Goal: Information Seeking & Learning: Learn about a topic

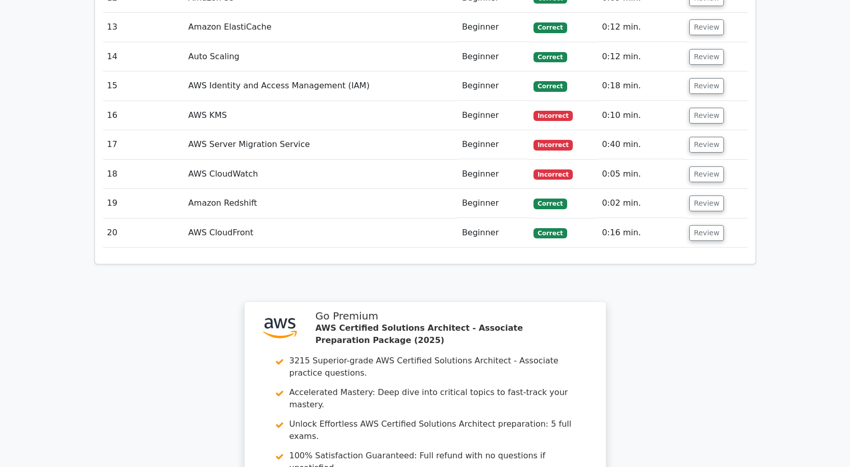
scroll to position [1801, 0]
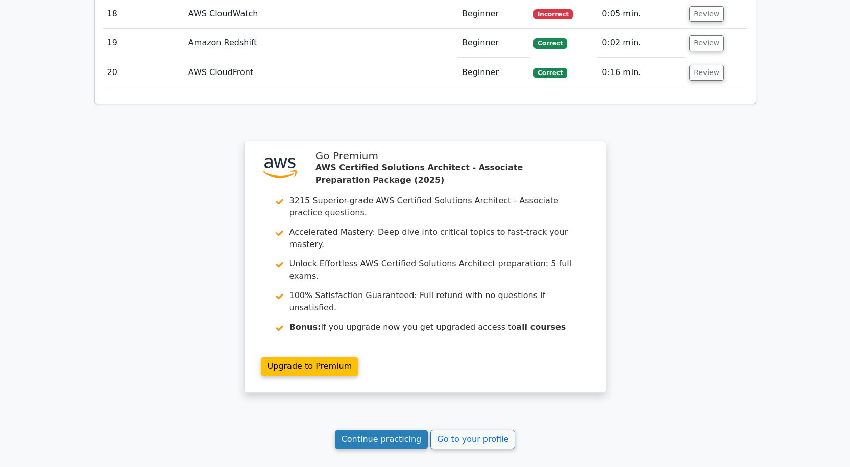
click at [363, 430] on link "Continue practicing" at bounding box center [381, 439] width 93 height 19
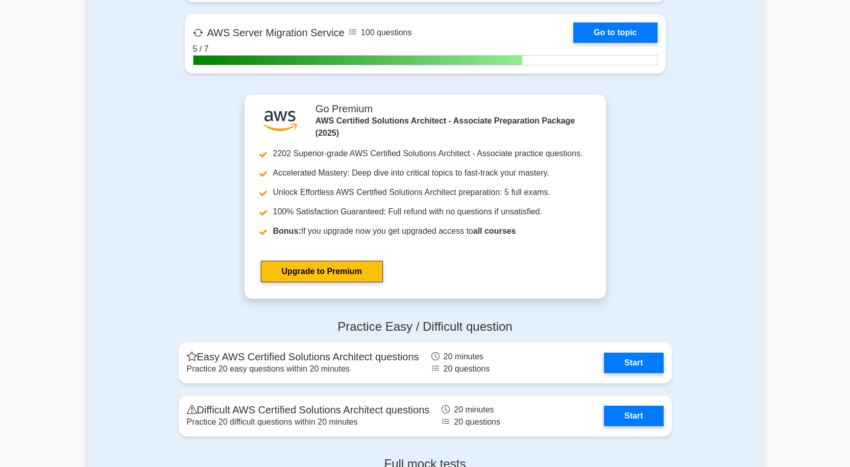
scroll to position [2756, 0]
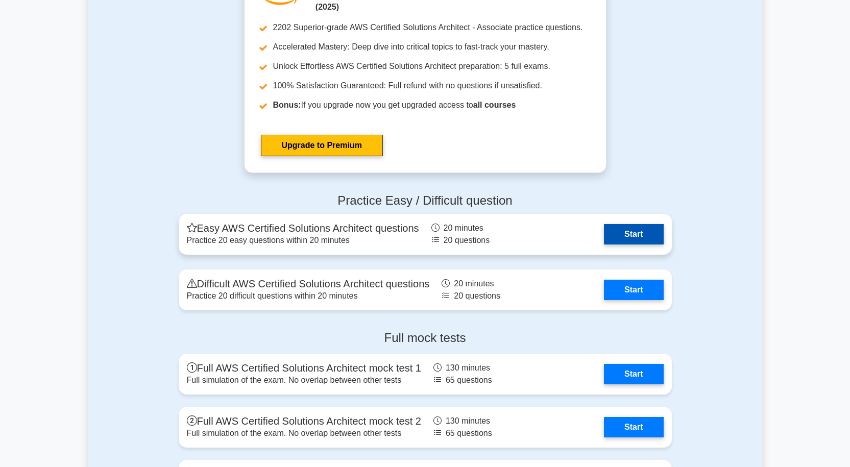
click at [620, 229] on link "Start" at bounding box center [633, 234] width 59 height 20
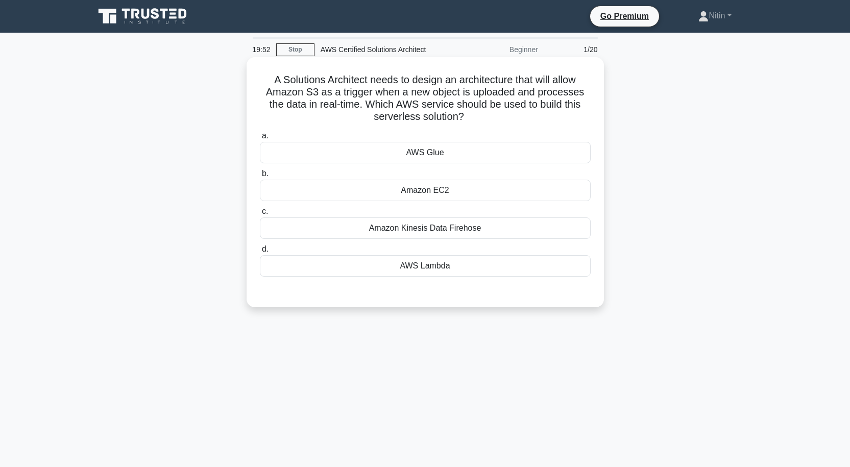
click at [448, 195] on div "Amazon EC2" at bounding box center [425, 190] width 331 height 21
click at [260, 177] on input "b. Amazon EC2" at bounding box center [260, 173] width 0 height 7
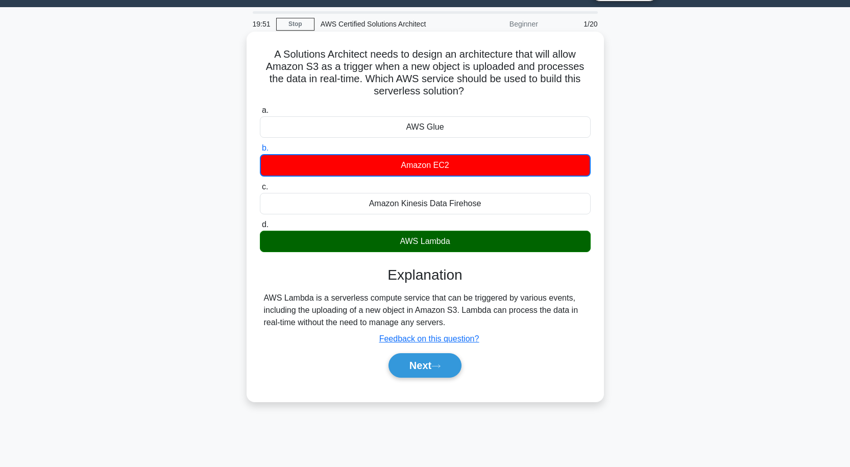
scroll to position [51, 0]
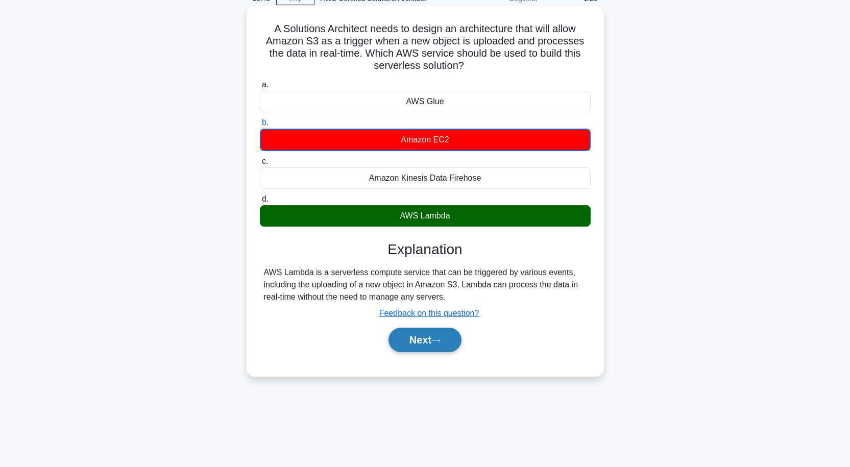
click at [440, 337] on button "Next" at bounding box center [424, 340] width 73 height 24
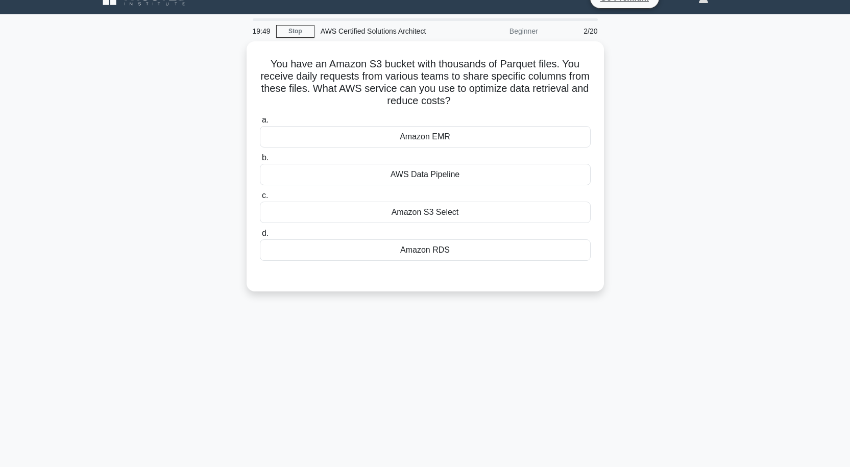
scroll to position [0, 0]
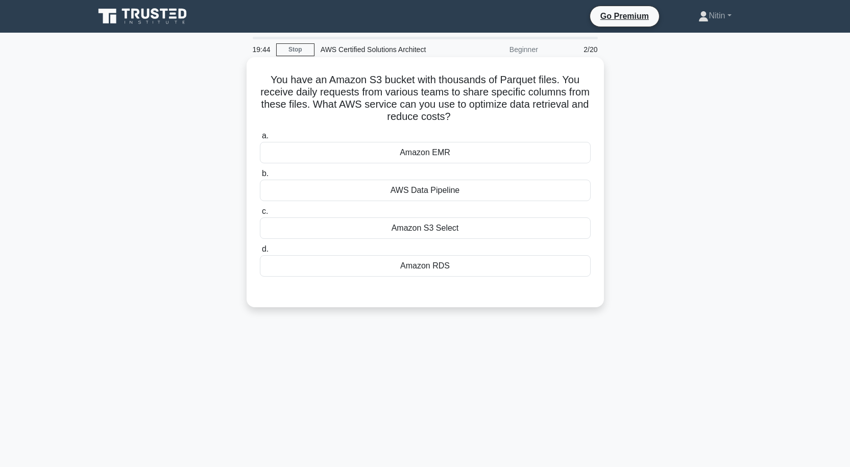
click at [435, 230] on div "Amazon S3 Select" at bounding box center [425, 227] width 331 height 21
click at [260, 215] on input "c. Amazon S3 Select" at bounding box center [260, 211] width 0 height 7
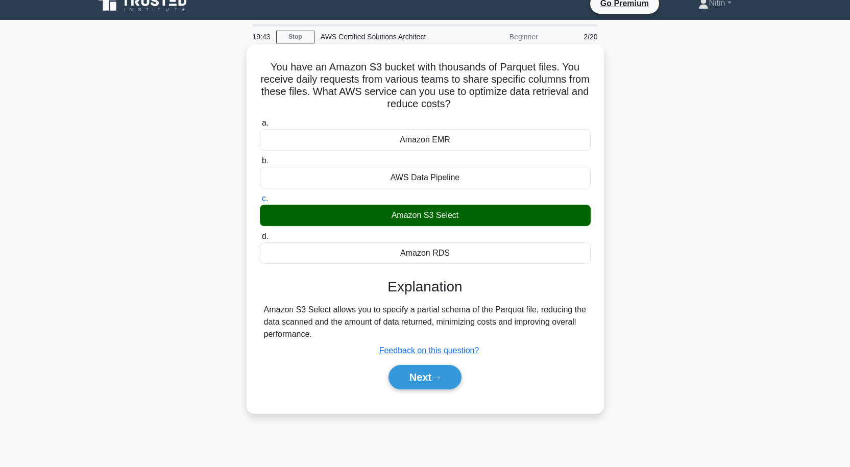
scroll to position [84, 0]
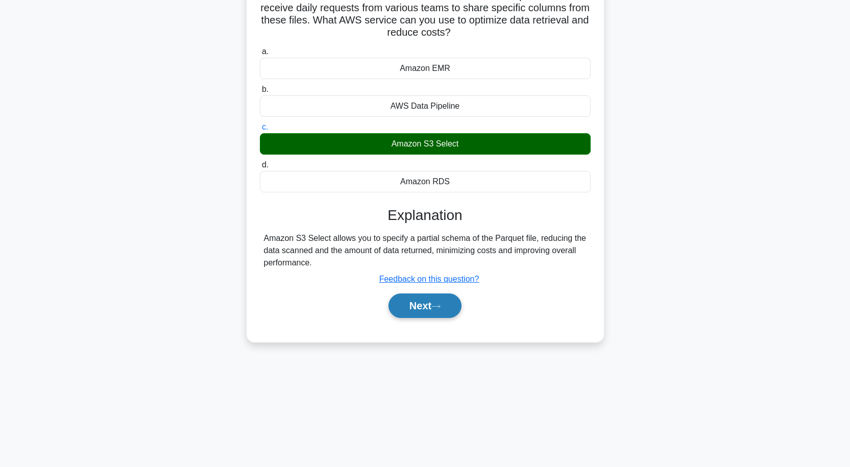
click at [431, 303] on button "Next" at bounding box center [424, 305] width 73 height 24
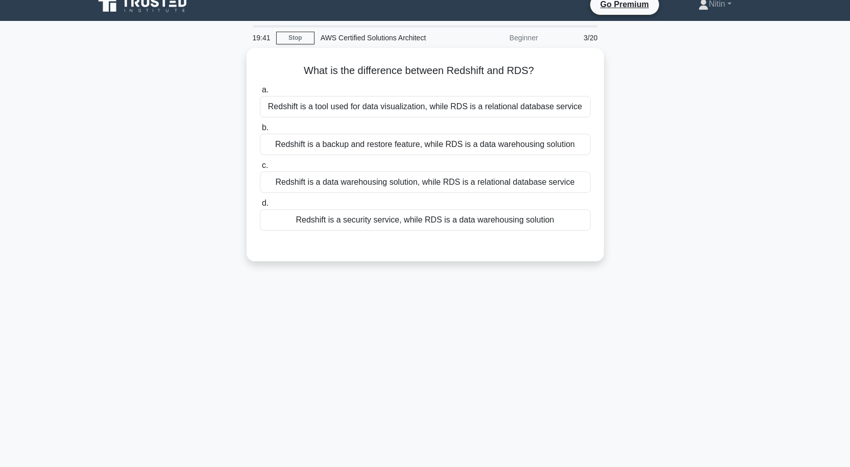
scroll to position [0, 0]
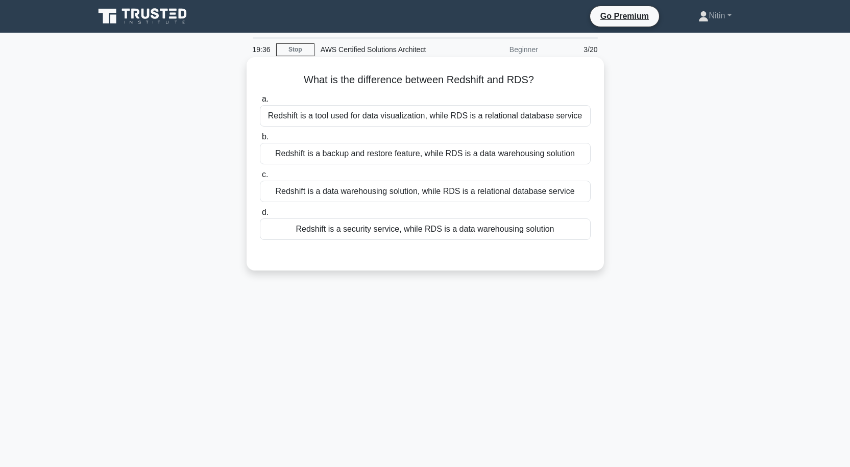
click at [405, 226] on div "Redshift is a security service, while RDS is a data warehousing solution" at bounding box center [425, 228] width 331 height 21
click at [260, 216] on input "d. Redshift is a security service, while RDS is a data warehousing solution" at bounding box center [260, 212] width 0 height 7
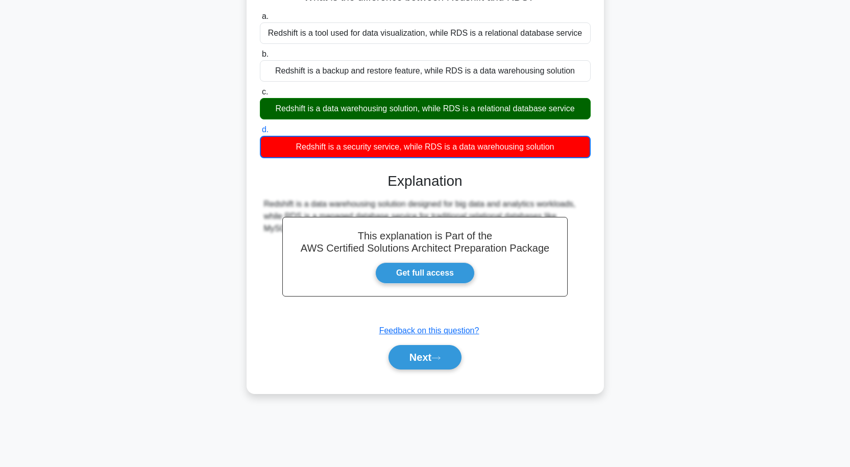
scroll to position [84, 0]
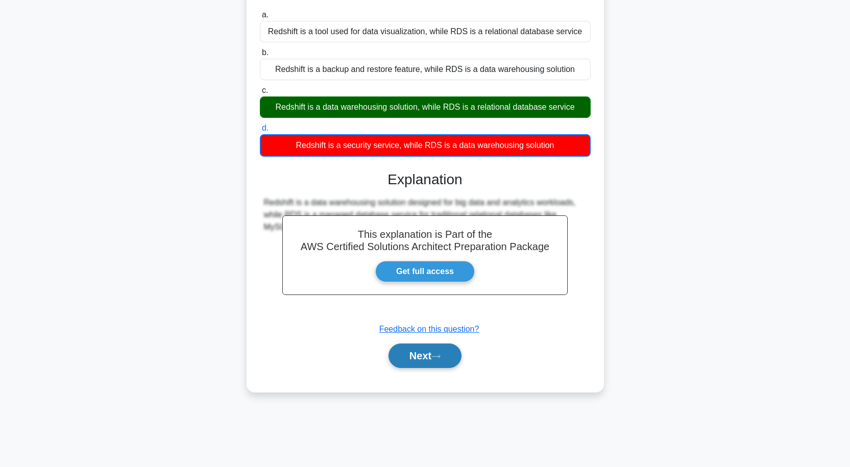
click at [443, 350] on button "Next" at bounding box center [424, 355] width 73 height 24
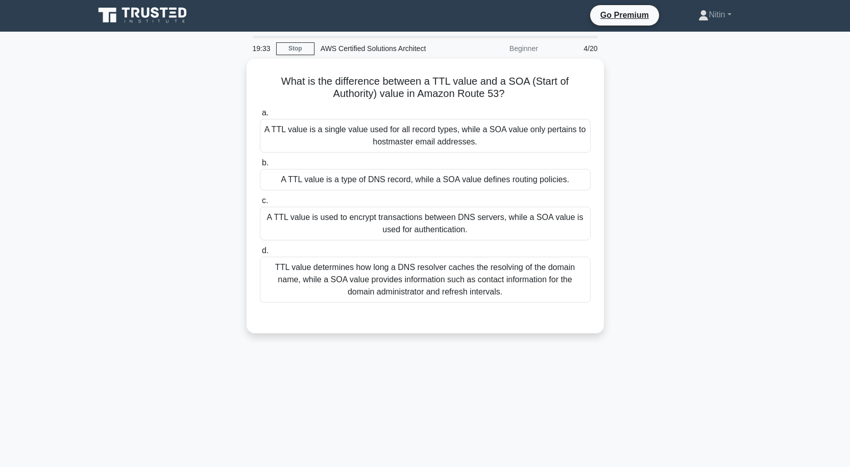
scroll to position [0, 0]
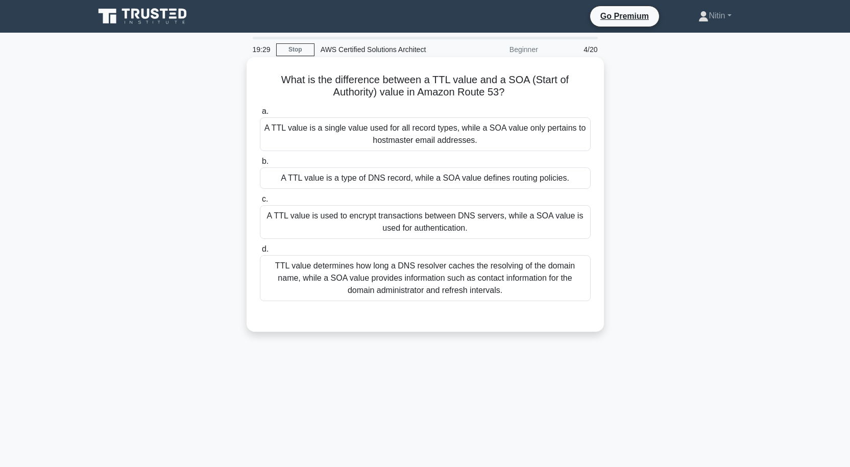
click at [446, 177] on div "A TTL value is a type of DNS record, while a SOA value defines routing policies." at bounding box center [425, 177] width 331 height 21
click at [260, 165] on input "b. A TTL value is a type of DNS record, while a SOA value defines routing polic…" at bounding box center [260, 161] width 0 height 7
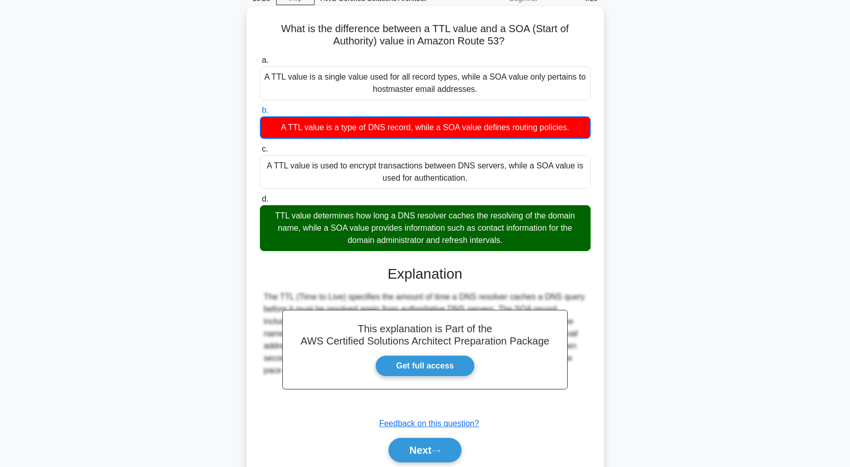
scroll to position [90, 0]
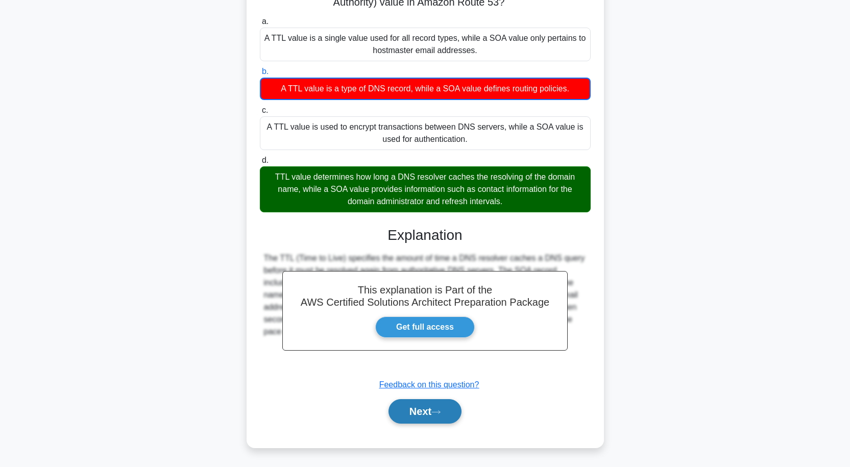
click at [431, 411] on button "Next" at bounding box center [424, 411] width 73 height 24
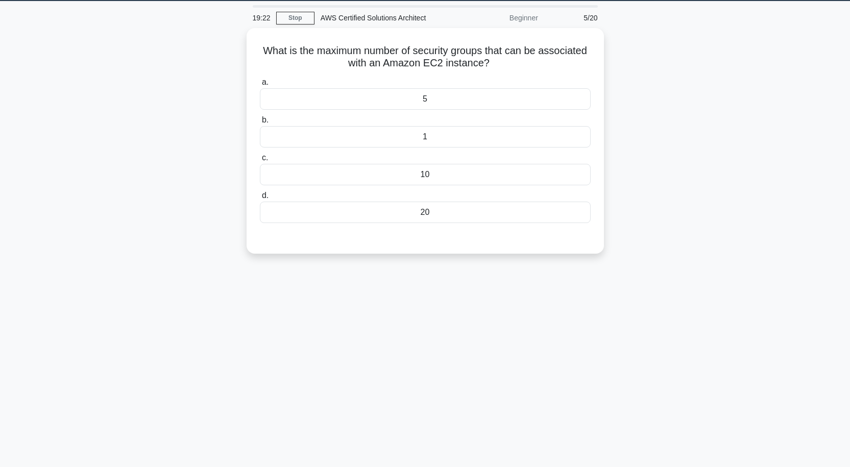
scroll to position [0, 0]
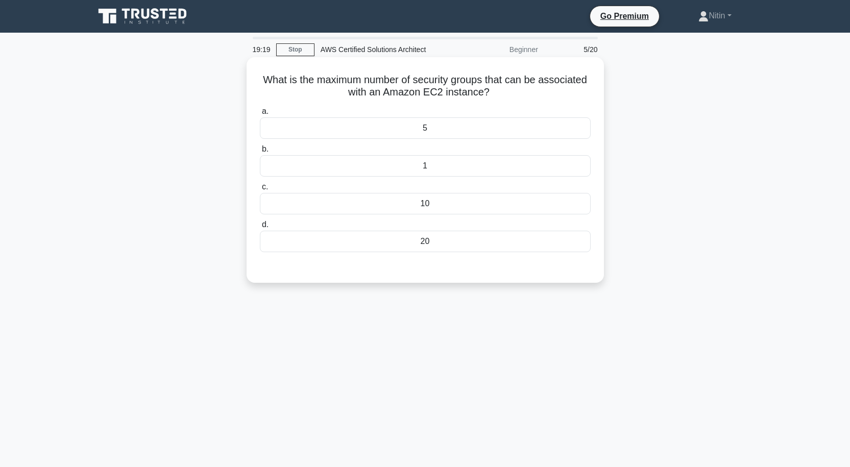
click at [429, 133] on div "5" at bounding box center [425, 127] width 331 height 21
click at [260, 115] on input "a. 5" at bounding box center [260, 111] width 0 height 7
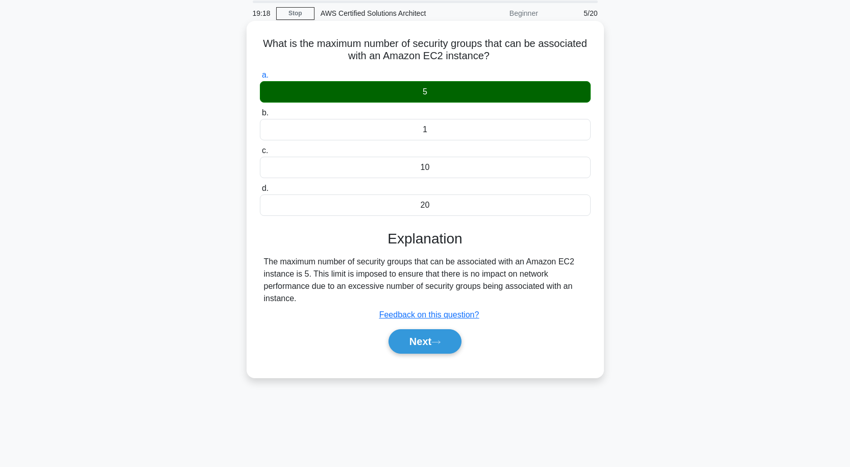
scroll to position [84, 0]
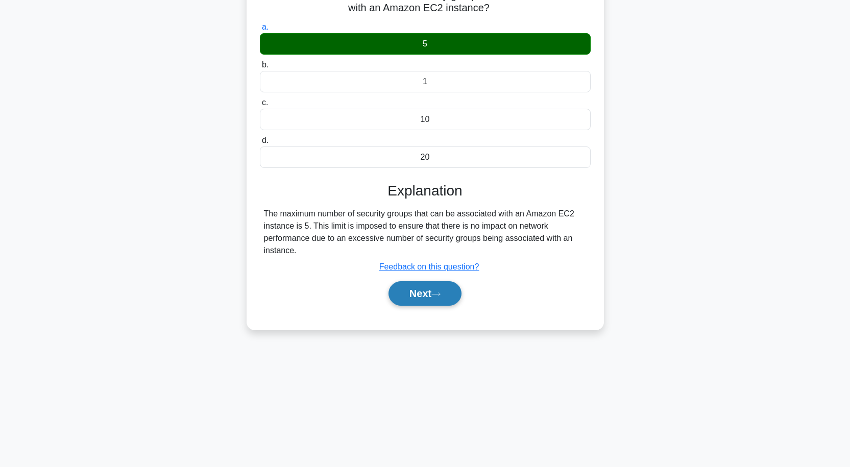
click at [427, 287] on button "Next" at bounding box center [424, 293] width 73 height 24
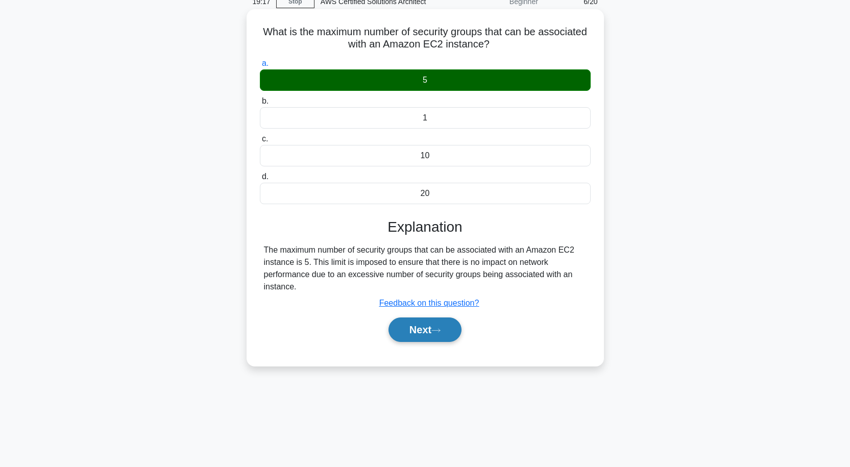
scroll to position [0, 0]
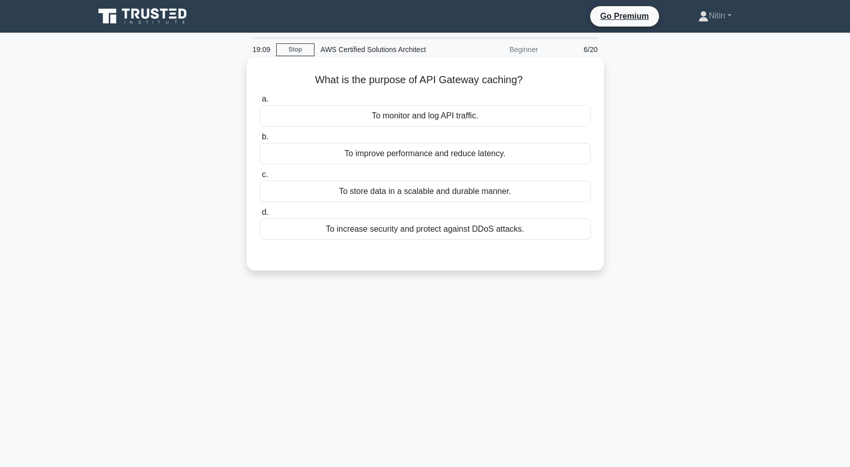
click at [443, 114] on div "To monitor and log API traffic." at bounding box center [425, 115] width 331 height 21
click at [260, 103] on input "a. To monitor and log API traffic." at bounding box center [260, 99] width 0 height 7
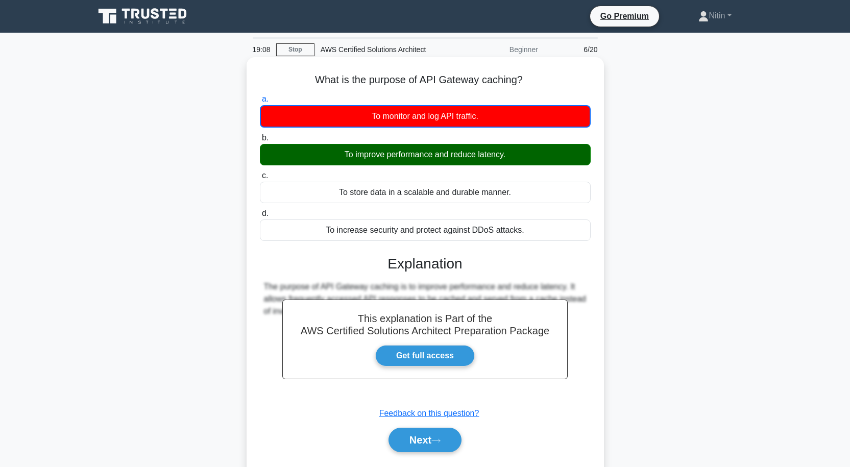
scroll to position [84, 0]
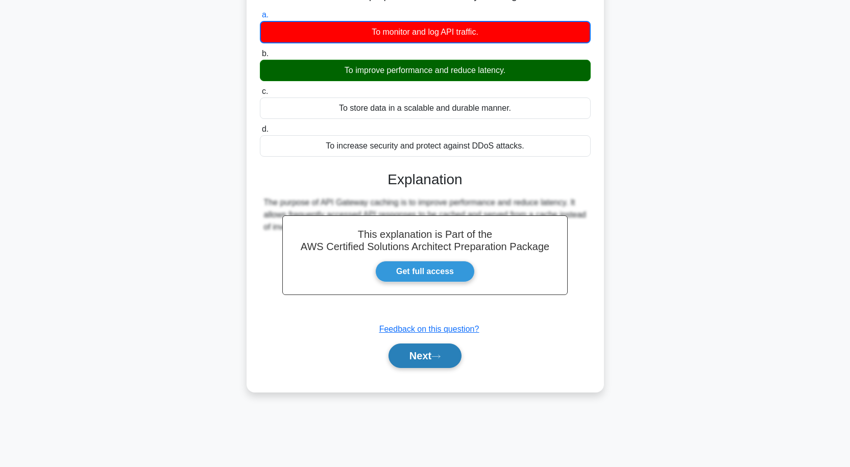
click at [404, 352] on button "Next" at bounding box center [424, 355] width 73 height 24
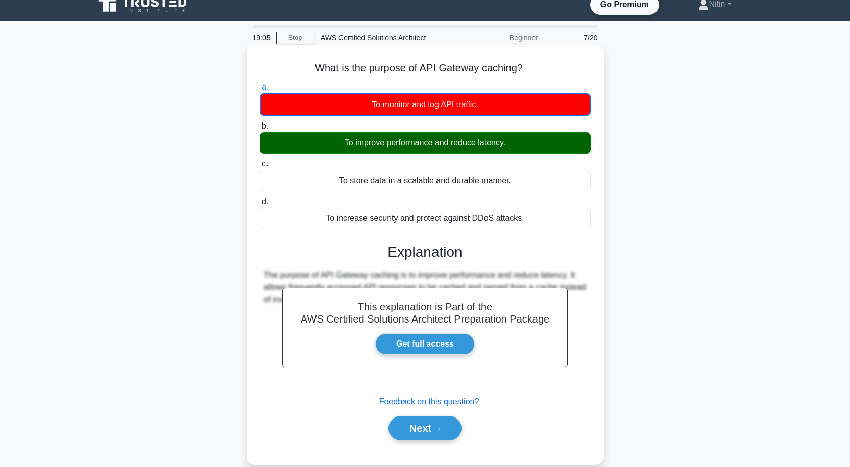
scroll to position [0, 0]
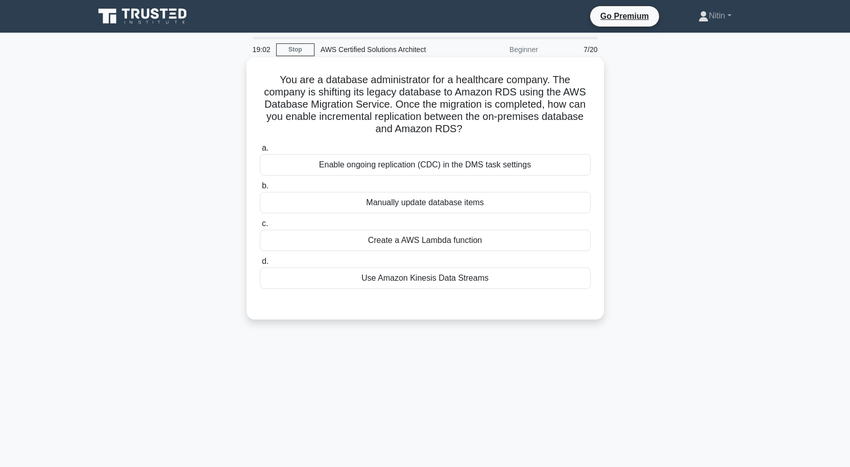
click at [448, 170] on div "Enable ongoing replication (CDC) in the DMS task settings" at bounding box center [425, 164] width 331 height 21
click at [260, 152] on input "a. Enable ongoing replication (CDC) in the DMS task settings" at bounding box center [260, 148] width 0 height 7
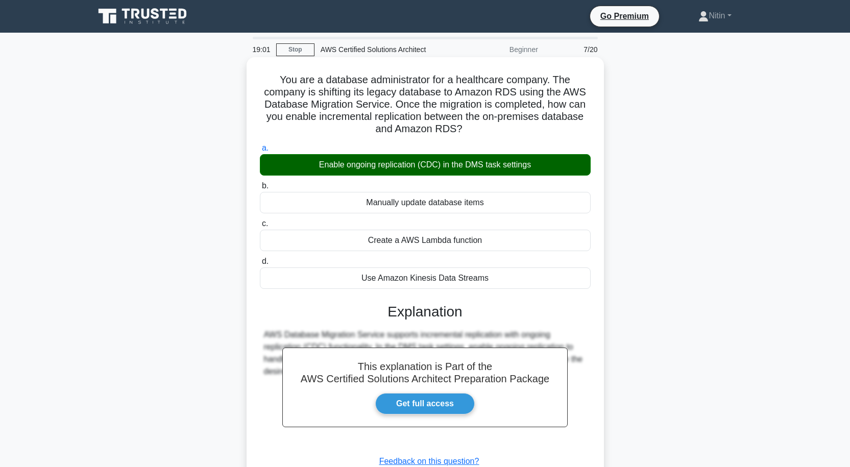
scroll to position [84, 0]
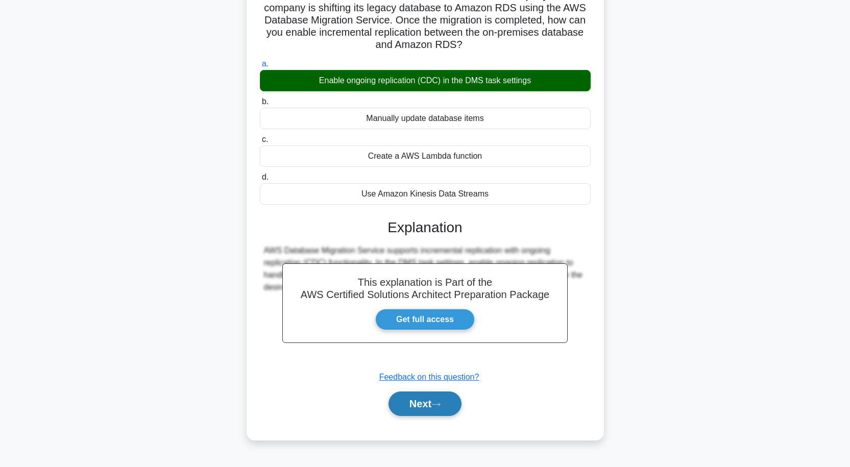
click at [407, 403] on button "Next" at bounding box center [424, 403] width 73 height 24
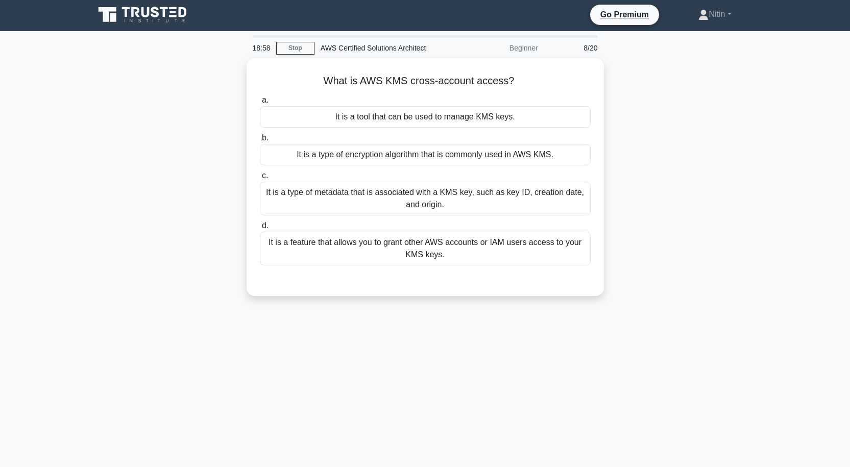
scroll to position [0, 0]
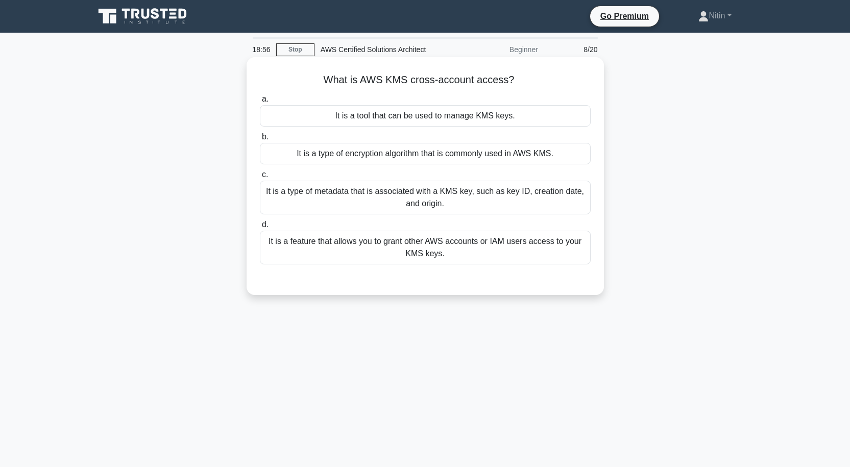
click at [451, 206] on div "It is a type of metadata that is associated with a KMS key, such as key ID, cre…" at bounding box center [425, 198] width 331 height 34
click at [260, 178] on input "c. It is a type of metadata that is associated with a KMS key, such as key ID, …" at bounding box center [260, 174] width 0 height 7
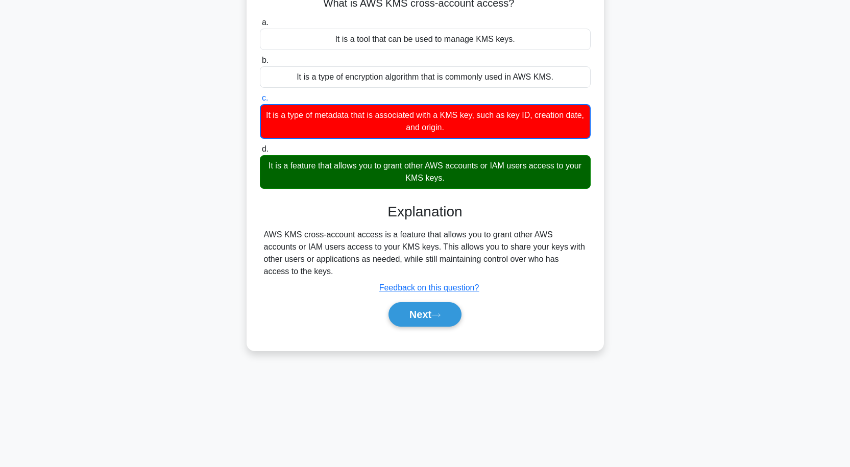
scroll to position [84, 0]
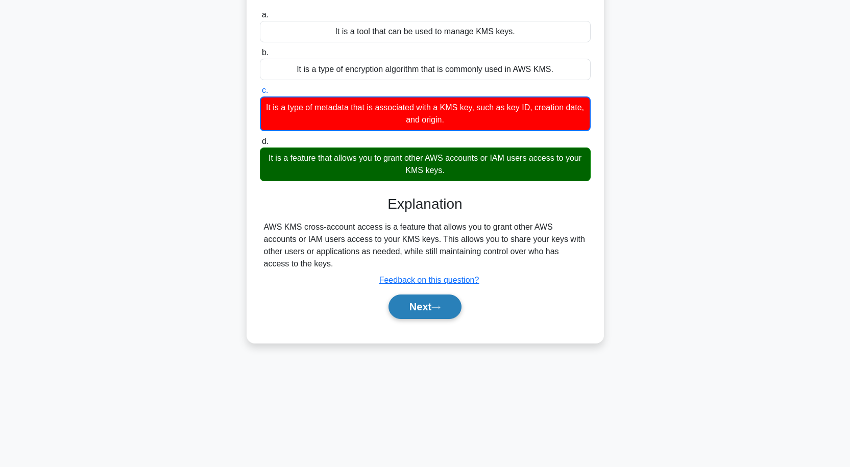
click at [437, 294] on button "Next" at bounding box center [424, 306] width 73 height 24
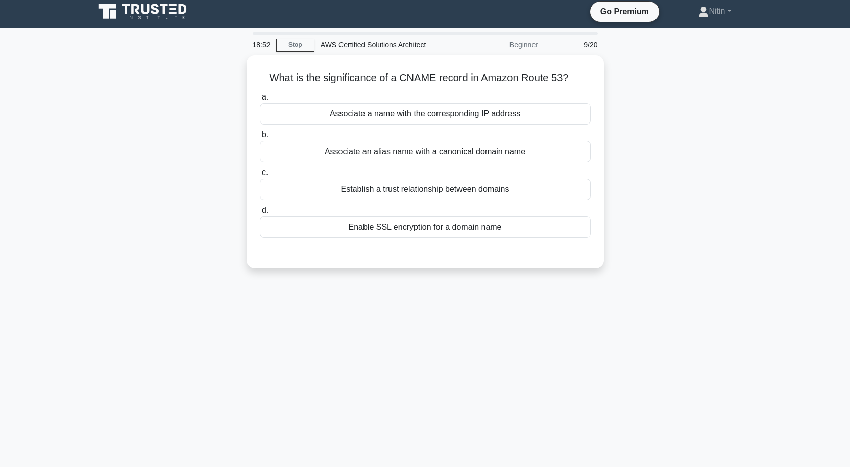
scroll to position [0, 0]
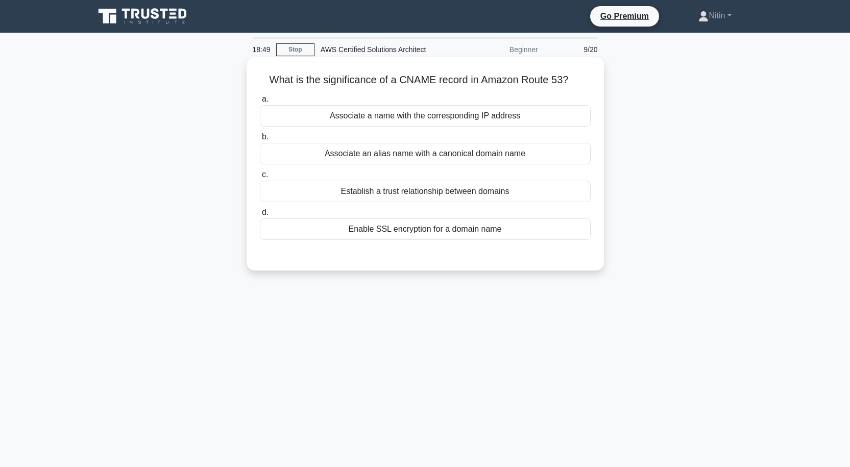
click at [462, 156] on div "Associate an alias name with a canonical domain name" at bounding box center [425, 153] width 331 height 21
click at [260, 140] on input "b. Associate an alias name with a canonical domain name" at bounding box center [260, 137] width 0 height 7
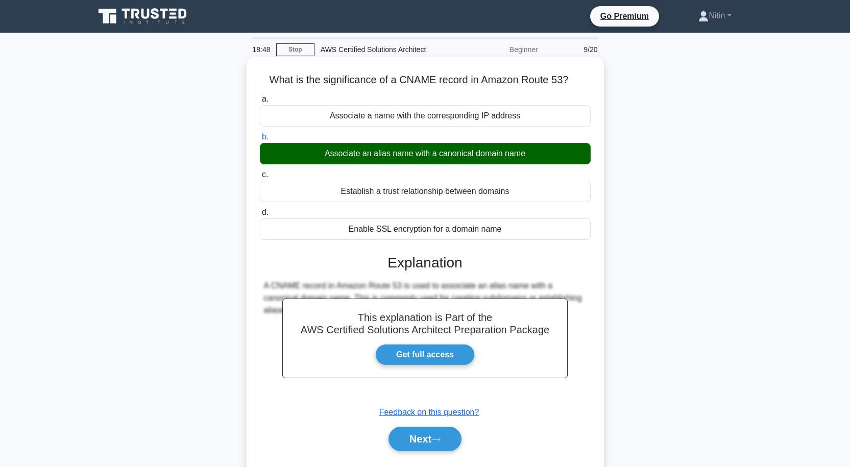
scroll to position [84, 0]
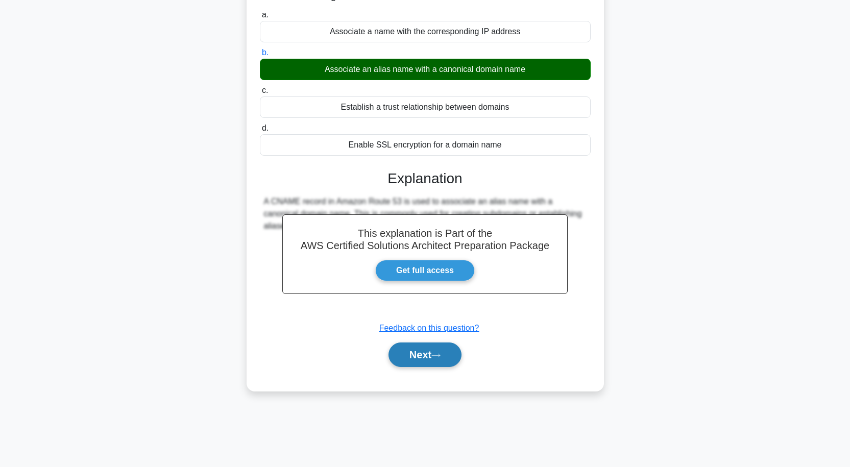
click at [435, 363] on button "Next" at bounding box center [424, 354] width 73 height 24
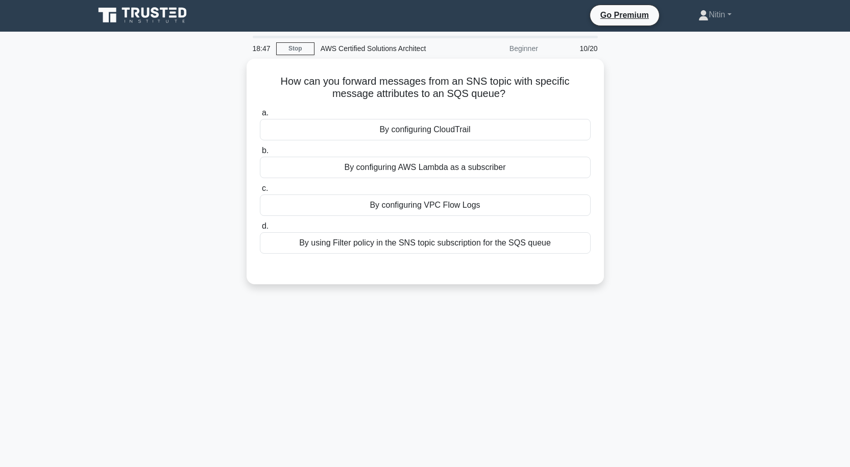
scroll to position [0, 0]
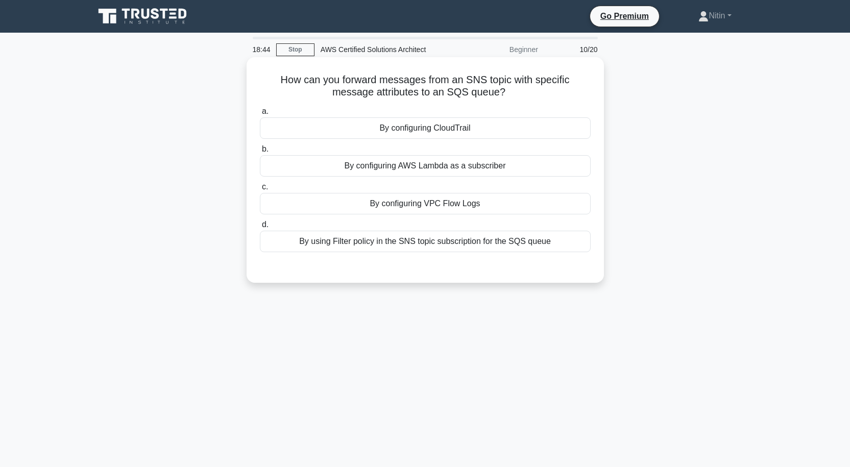
click at [439, 241] on div "By using Filter policy in the SNS topic subscription for the SQS queue" at bounding box center [425, 241] width 331 height 21
click at [260, 228] on input "d. By using Filter policy in the SNS topic subscription for the SQS queue" at bounding box center [260, 224] width 0 height 7
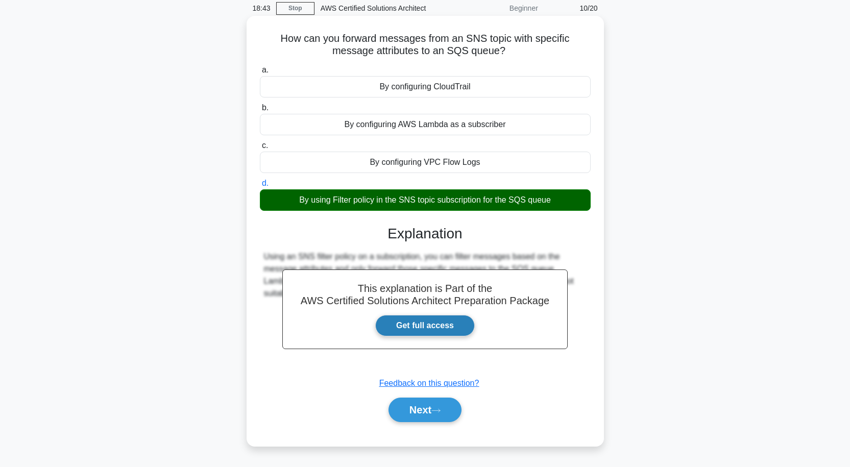
scroll to position [84, 0]
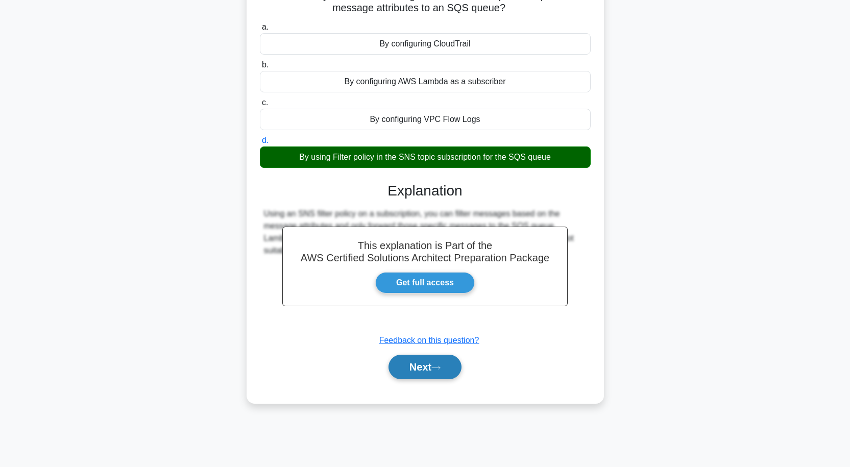
click at [428, 362] on button "Next" at bounding box center [424, 367] width 73 height 24
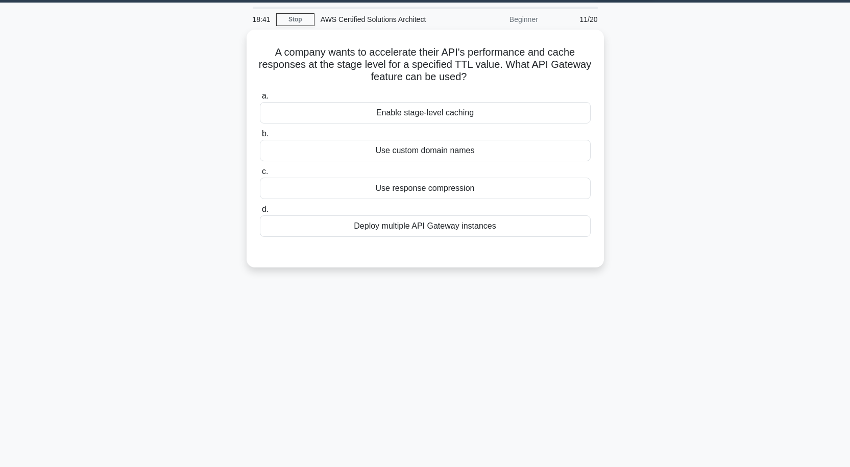
scroll to position [0, 0]
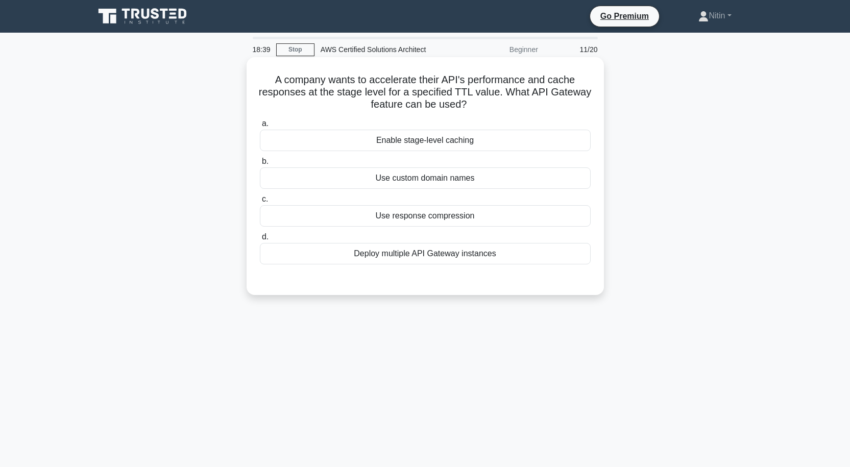
click at [441, 255] on div "Deploy multiple API Gateway instances" at bounding box center [425, 253] width 331 height 21
click at [260, 240] on input "d. Deploy multiple API Gateway instances" at bounding box center [260, 237] width 0 height 7
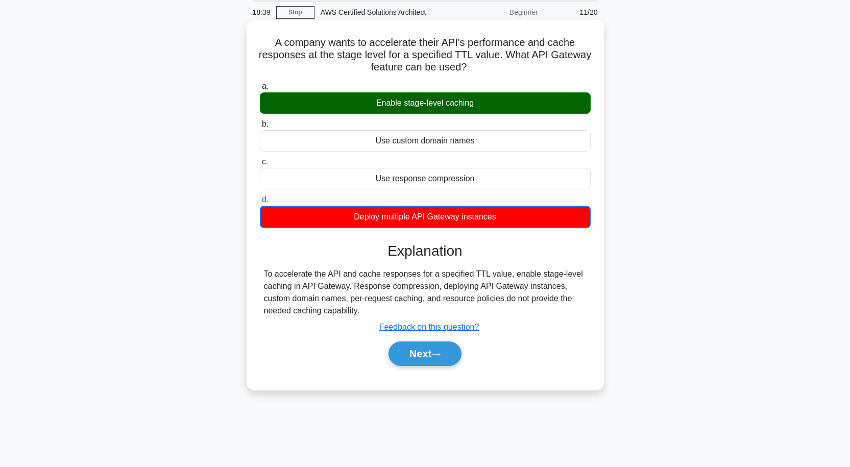
scroll to position [84, 0]
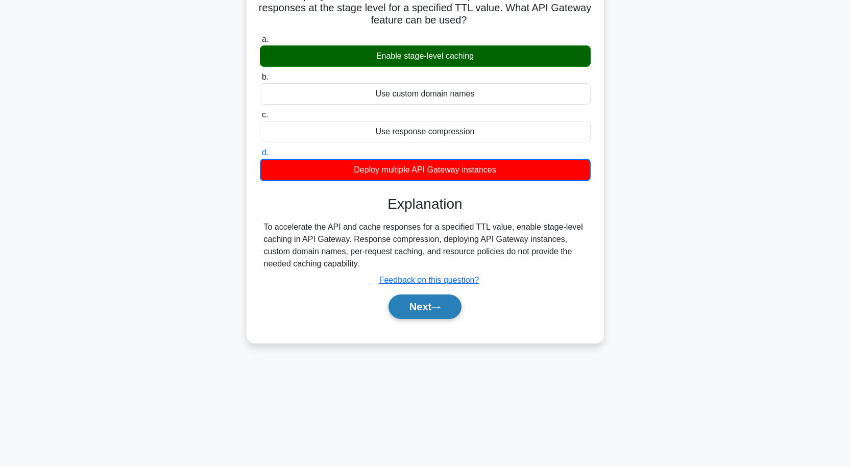
click at [435, 310] on button "Next" at bounding box center [424, 306] width 73 height 24
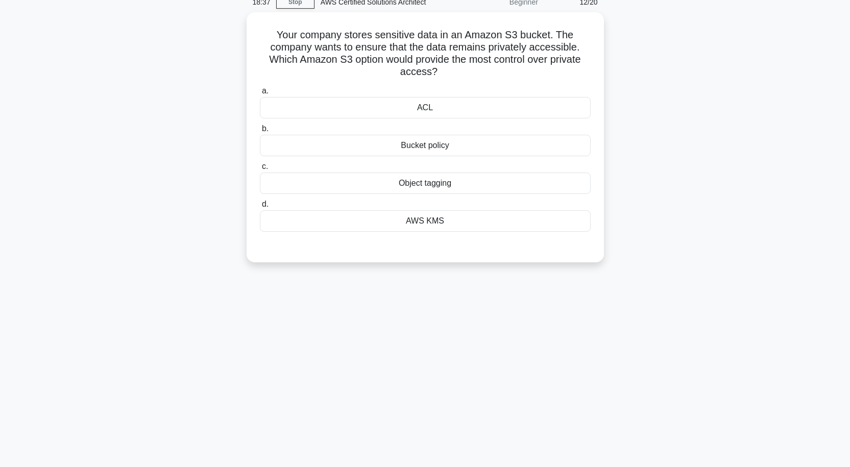
scroll to position [0, 0]
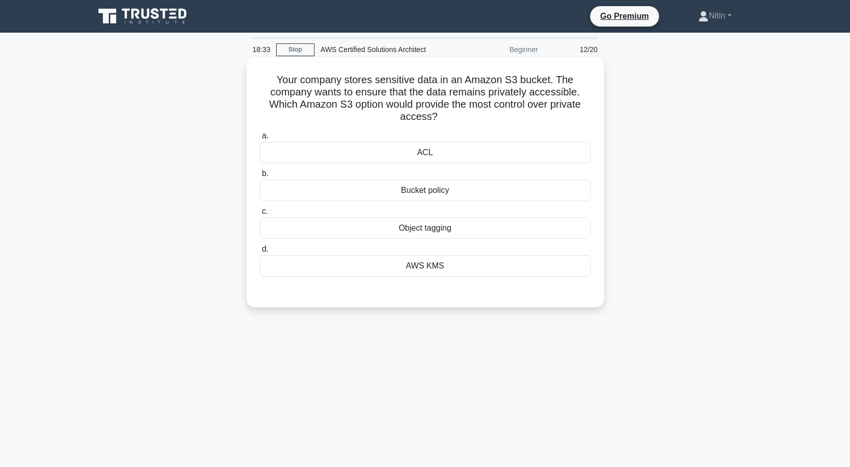
click at [440, 188] on div "Bucket policy" at bounding box center [425, 190] width 331 height 21
click at [260, 177] on input "b. Bucket policy" at bounding box center [260, 173] width 0 height 7
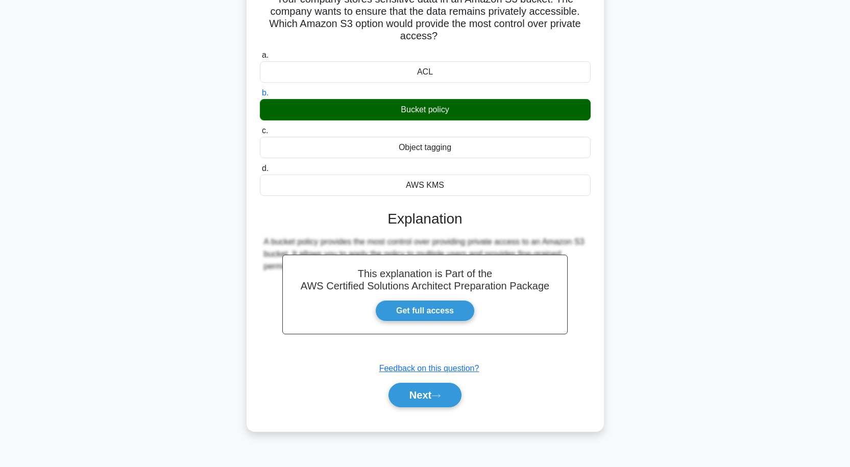
scroll to position [84, 0]
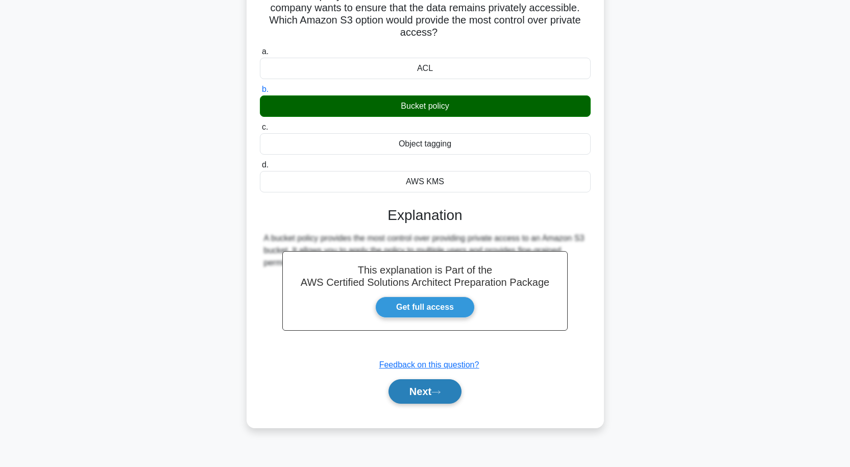
click at [415, 389] on button "Next" at bounding box center [424, 391] width 73 height 24
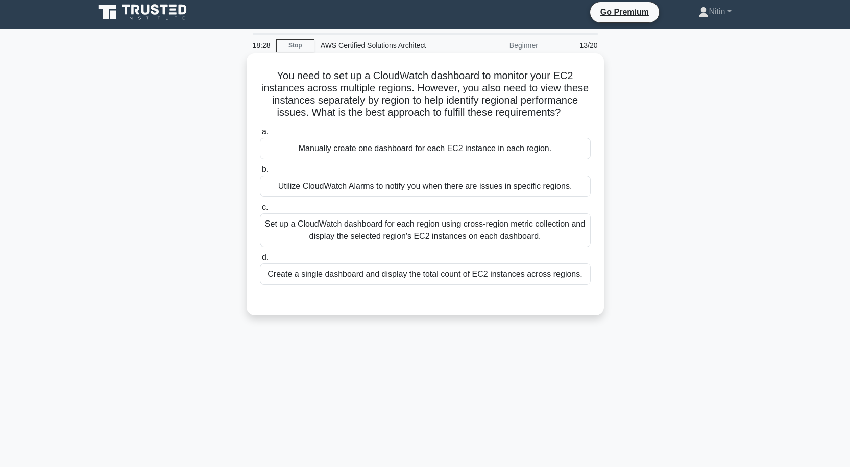
scroll to position [0, 0]
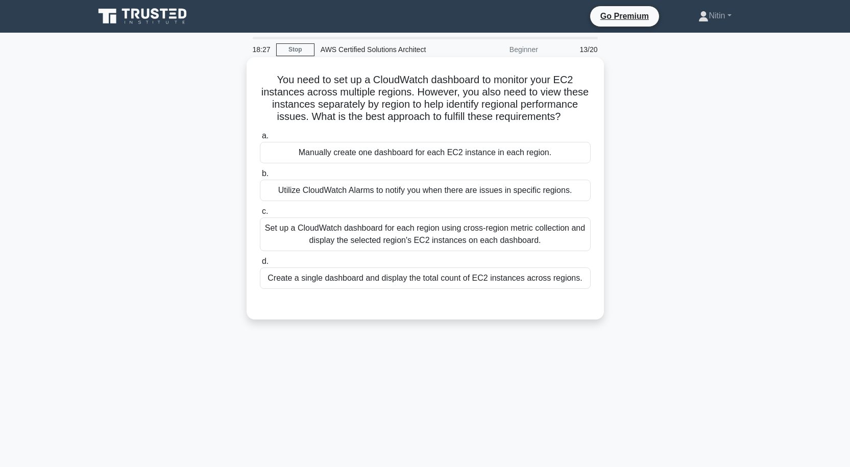
click at [453, 237] on div "Set up a CloudWatch dashboard for each region using cross-region metric collect…" at bounding box center [425, 234] width 331 height 34
click at [260, 215] on input "c. Set up a CloudWatch dashboard for each region using cross-region metric coll…" at bounding box center [260, 211] width 0 height 7
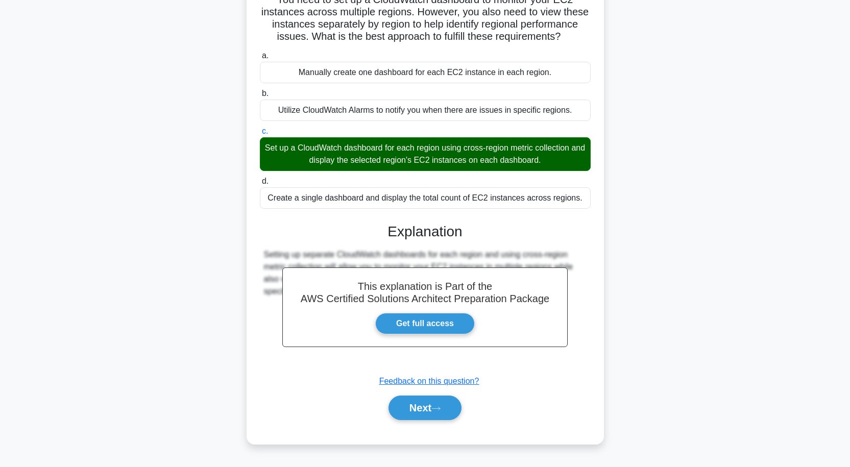
scroll to position [84, 0]
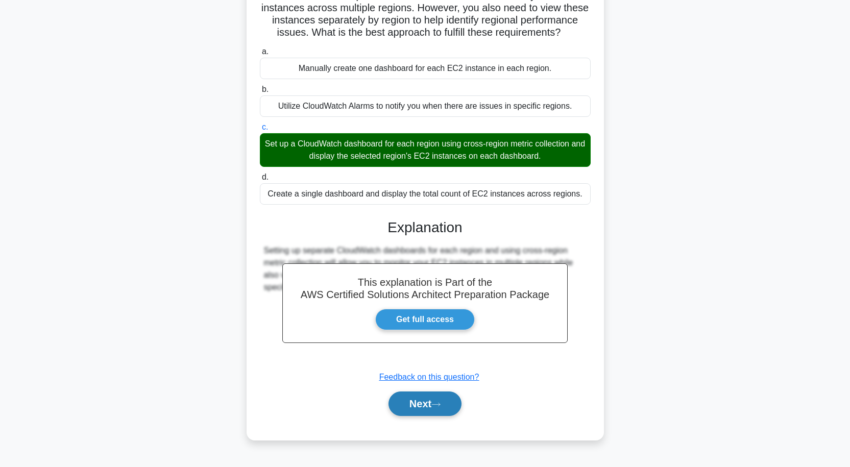
click at [407, 396] on button "Next" at bounding box center [424, 403] width 73 height 24
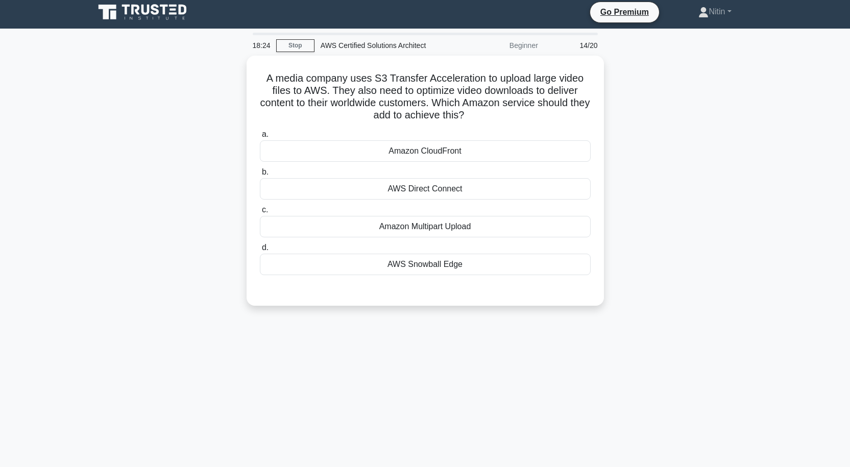
scroll to position [0, 0]
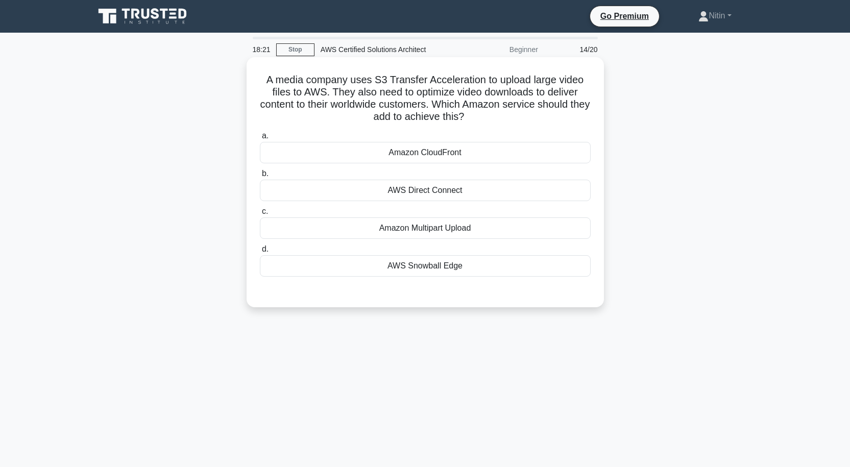
click at [425, 226] on div "Amazon Multipart Upload" at bounding box center [425, 227] width 331 height 21
click at [260, 215] on input "c. Amazon Multipart Upload" at bounding box center [260, 211] width 0 height 7
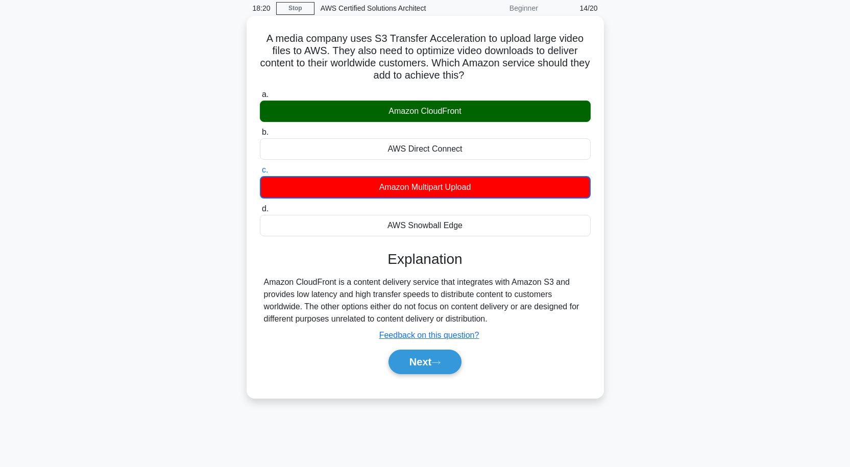
scroll to position [84, 0]
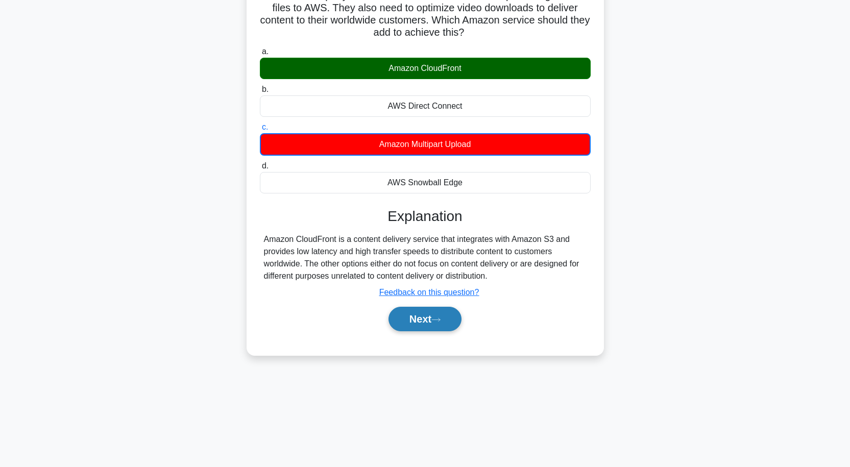
click at [436, 317] on icon at bounding box center [435, 320] width 9 height 6
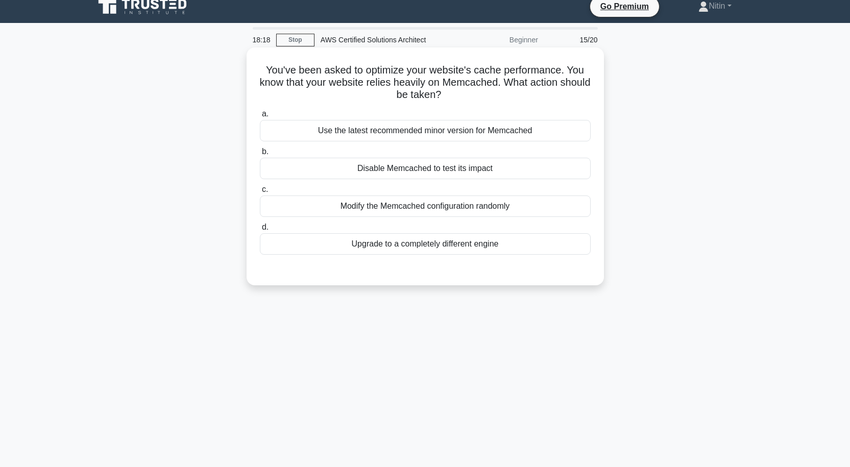
scroll to position [0, 0]
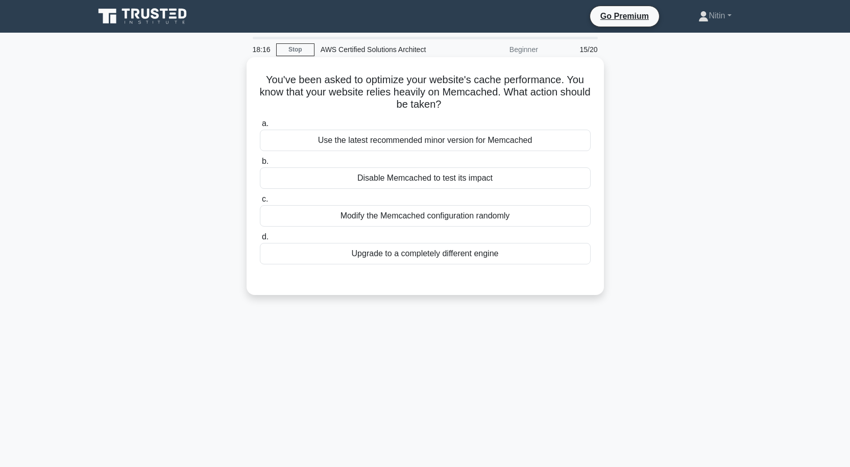
click at [430, 147] on div "Use the latest recommended minor version for Memcached" at bounding box center [425, 140] width 331 height 21
click at [260, 127] on input "a. Use the latest recommended minor version for Memcached" at bounding box center [260, 123] width 0 height 7
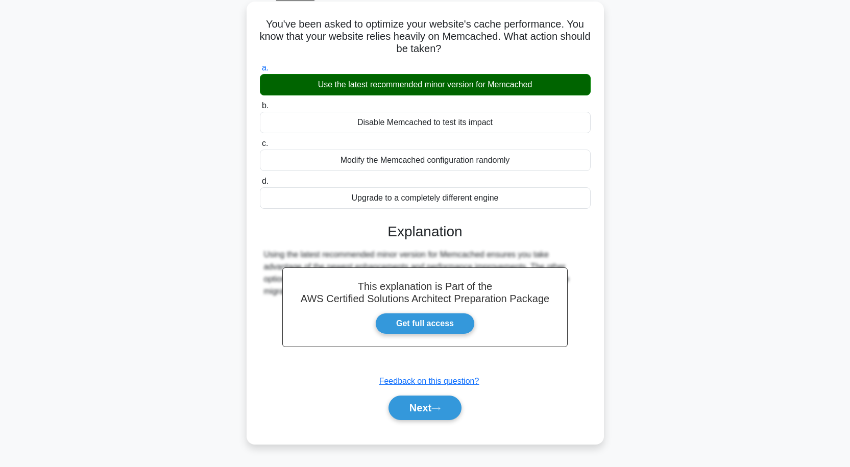
scroll to position [84, 0]
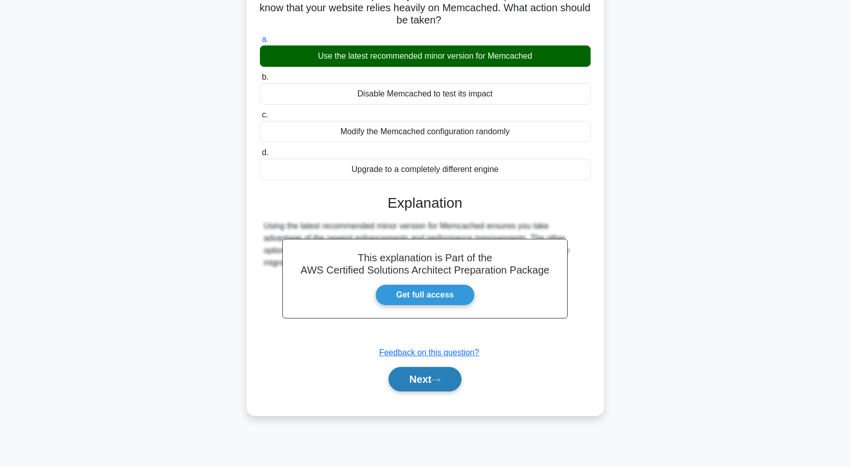
click at [449, 381] on button "Next" at bounding box center [424, 379] width 73 height 24
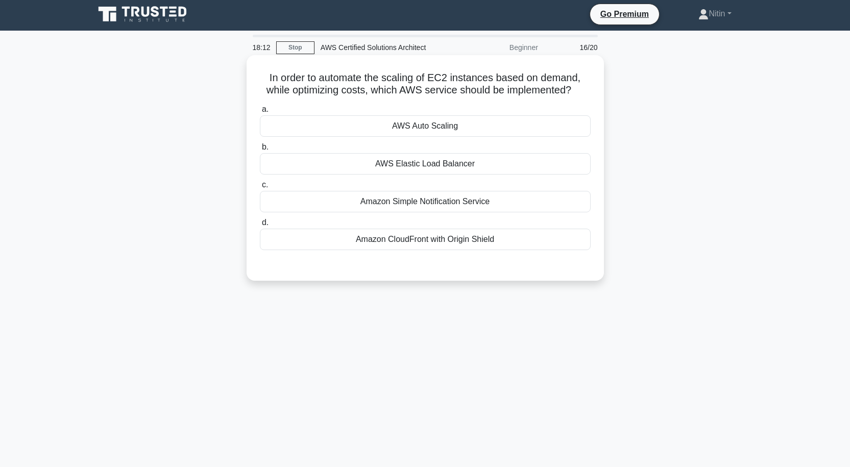
scroll to position [0, 0]
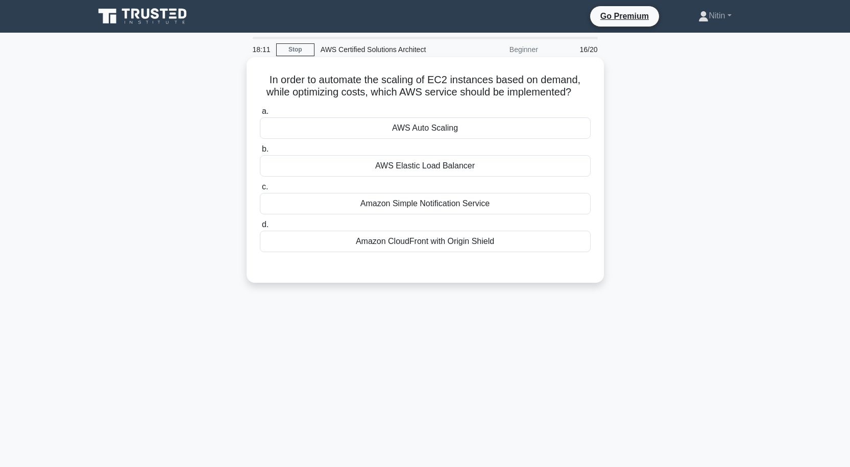
click at [480, 206] on div "Amazon Simple Notification Service" at bounding box center [425, 203] width 331 height 21
click at [260, 190] on input "c. Amazon Simple Notification Service" at bounding box center [260, 187] width 0 height 7
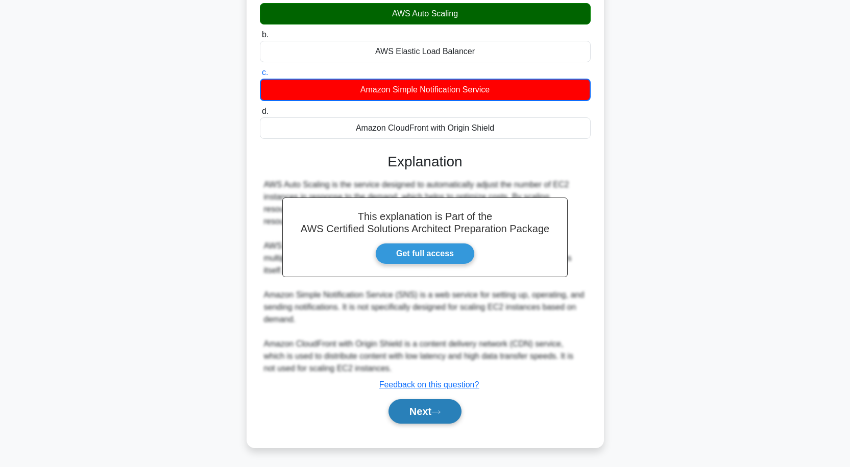
click at [433, 401] on button "Next" at bounding box center [424, 411] width 73 height 24
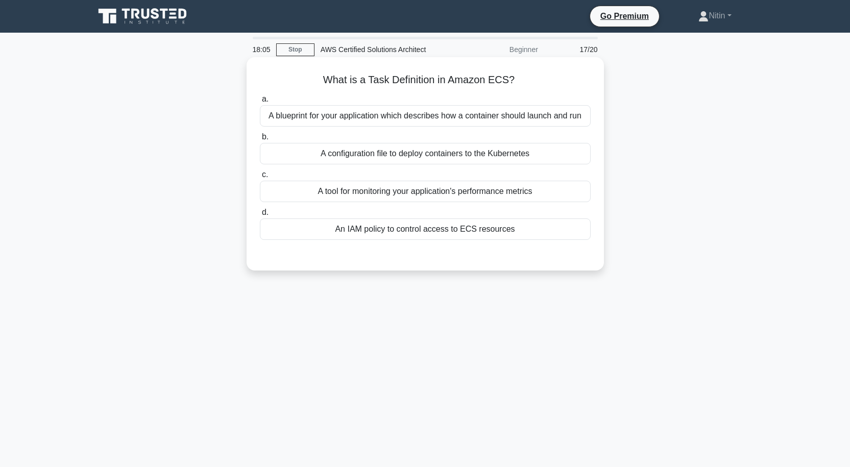
click at [472, 117] on div "A blueprint for your application which describes how a container should launch …" at bounding box center [425, 115] width 331 height 21
click at [260, 103] on input "a. A blueprint for your application which describes how a container should laun…" at bounding box center [260, 99] width 0 height 7
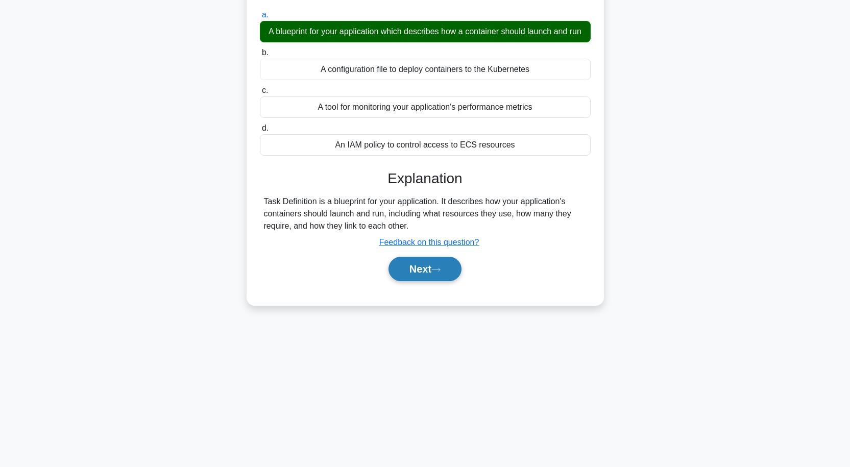
click at [416, 281] on button "Next" at bounding box center [424, 269] width 73 height 24
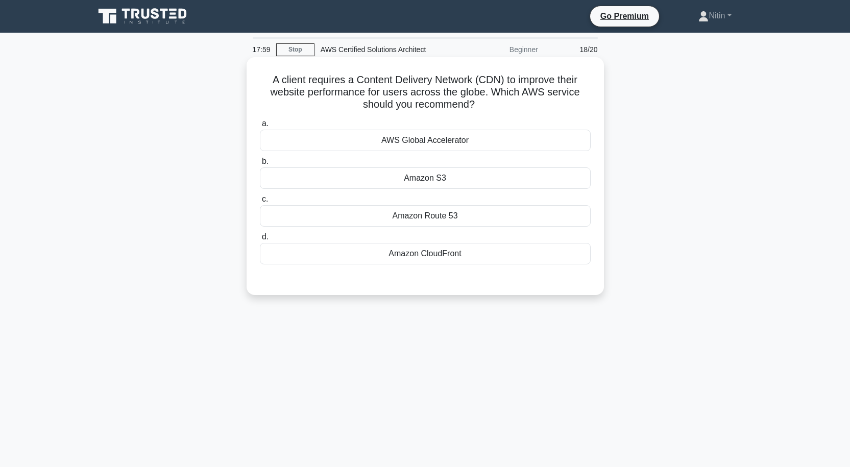
click at [441, 175] on div "Amazon S3" at bounding box center [425, 177] width 331 height 21
click at [260, 165] on input "b. Amazon S3" at bounding box center [260, 161] width 0 height 7
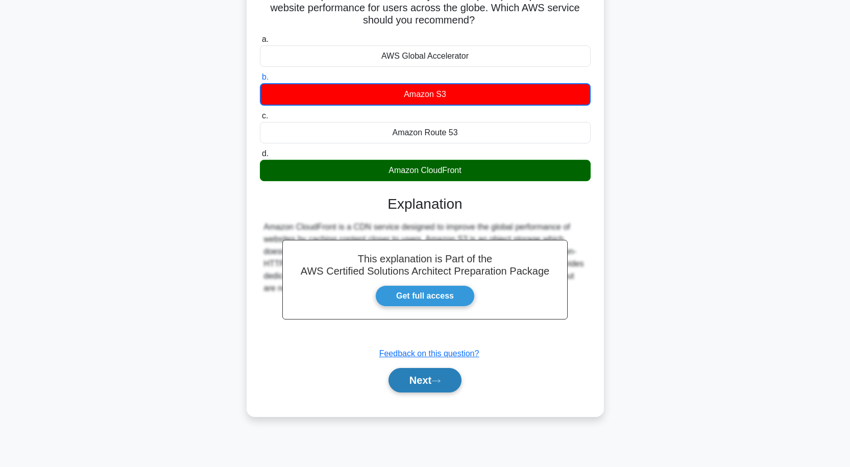
click at [434, 376] on button "Next" at bounding box center [424, 380] width 73 height 24
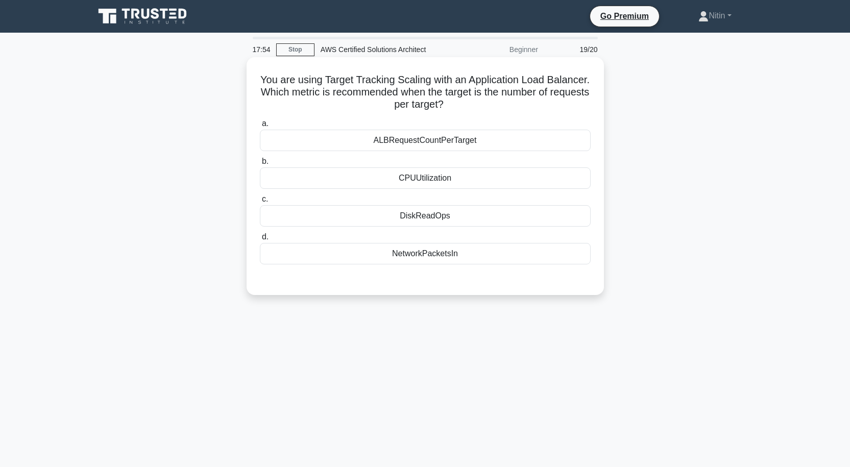
click at [464, 143] on div "ALBRequestCountPerTarget" at bounding box center [425, 140] width 331 height 21
click at [260, 127] on input "a. ALBRequestCountPerTarget" at bounding box center [260, 123] width 0 height 7
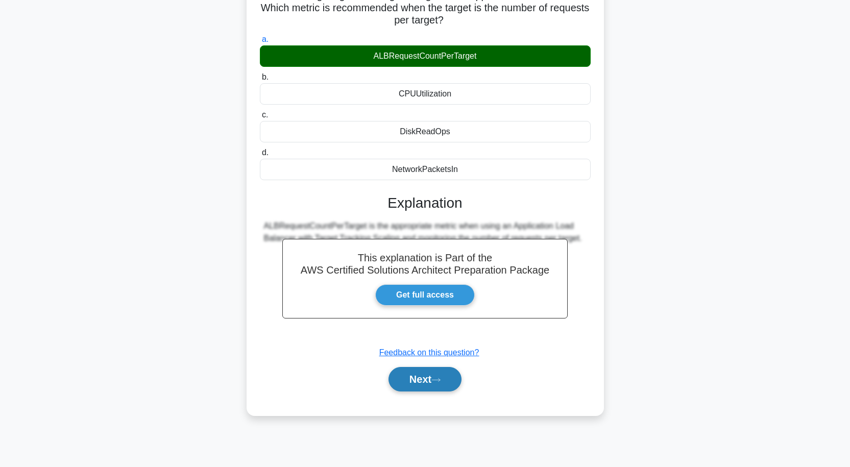
click at [435, 379] on icon at bounding box center [435, 380] width 9 height 6
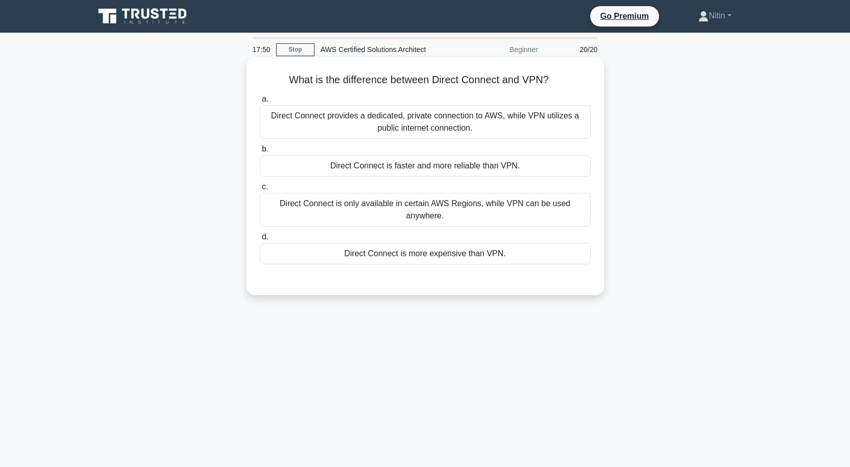
click at [463, 126] on div "Direct Connect provides a dedicated, private connection to AWS, while VPN utili…" at bounding box center [425, 122] width 331 height 34
click at [260, 103] on input "a. Direct Connect provides a dedicated, private connection to AWS, while VPN ut…" at bounding box center [260, 99] width 0 height 7
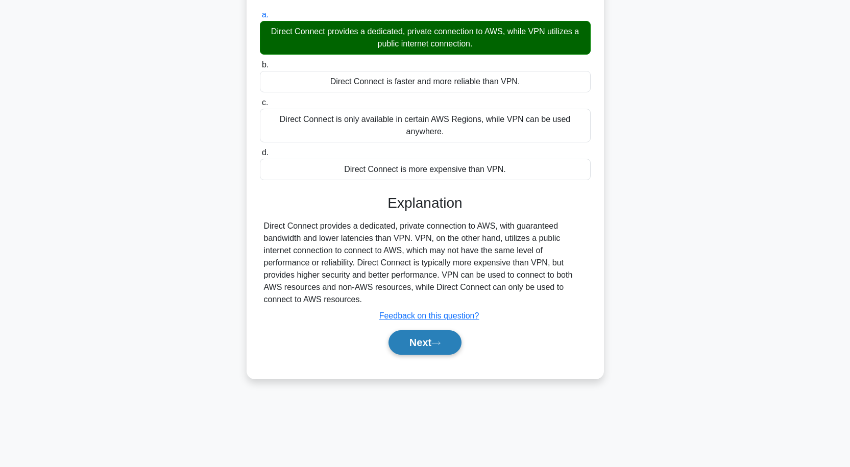
click at [434, 349] on button "Next" at bounding box center [424, 342] width 73 height 24
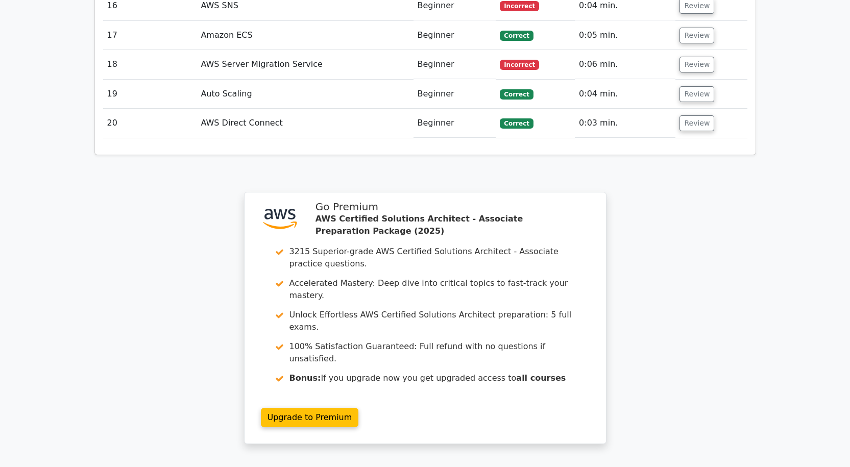
scroll to position [1837, 0]
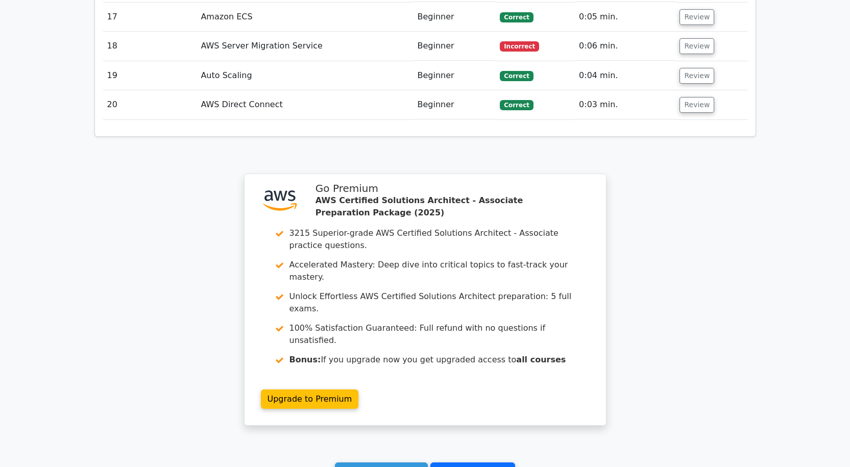
click at [445, 462] on link "Go to your profile" at bounding box center [472, 471] width 85 height 19
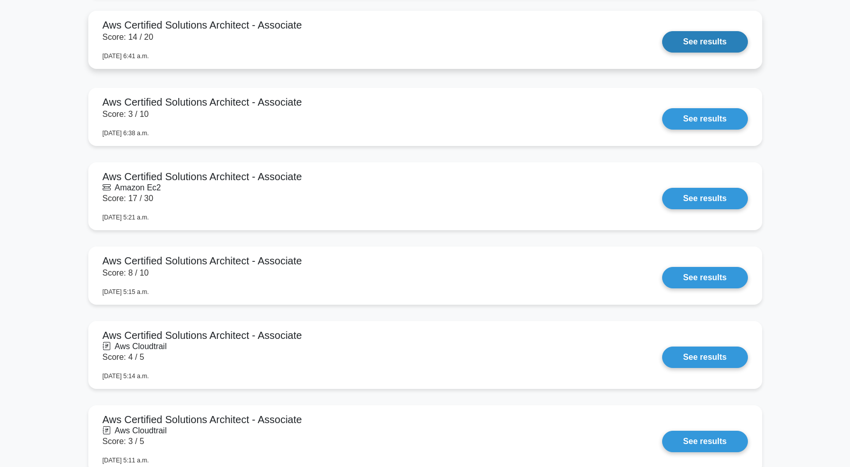
scroll to position [1582, 0]
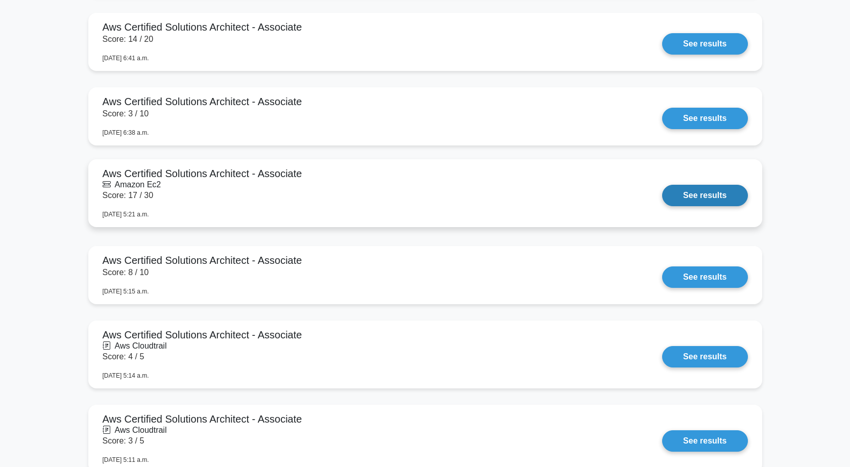
click at [708, 196] on link "See results" at bounding box center [704, 195] width 85 height 21
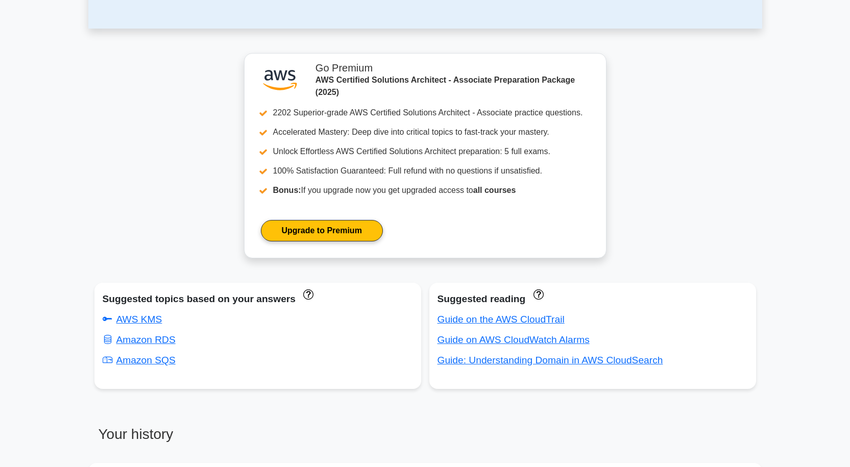
scroll to position [51, 0]
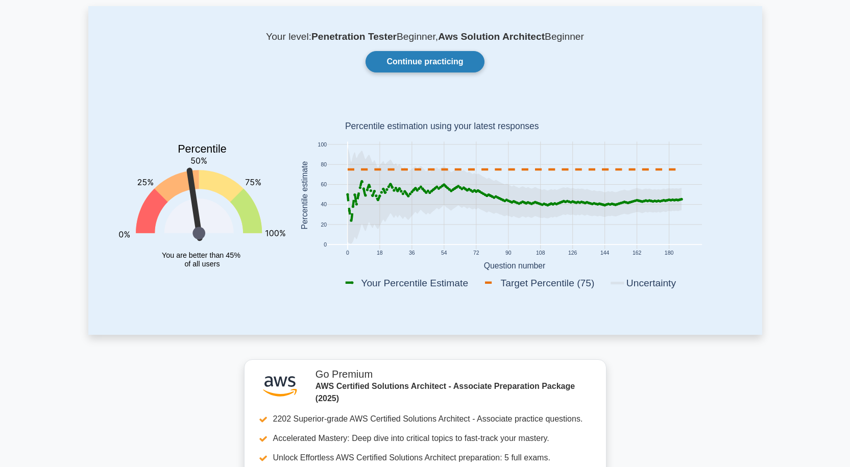
click at [402, 61] on link "Continue practicing" at bounding box center [424, 61] width 118 height 21
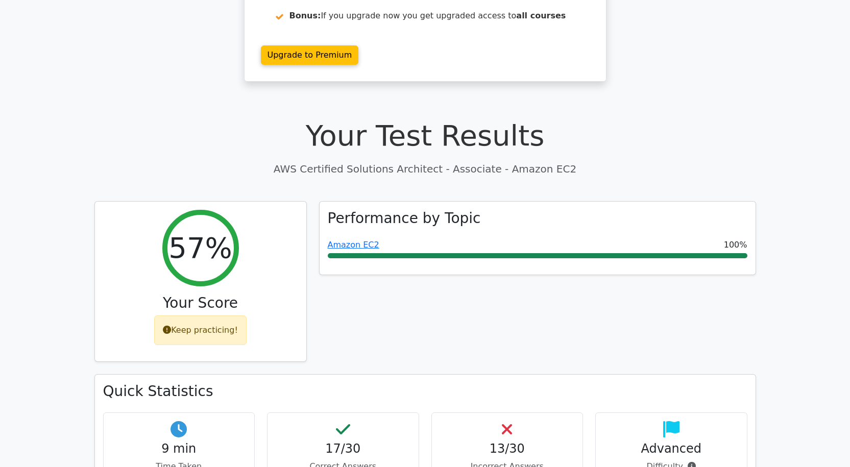
scroll to position [204, 0]
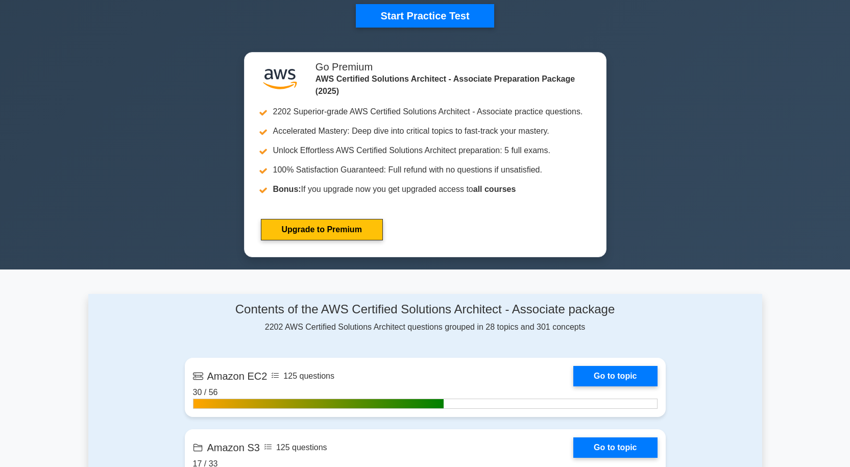
scroll to position [561, 0]
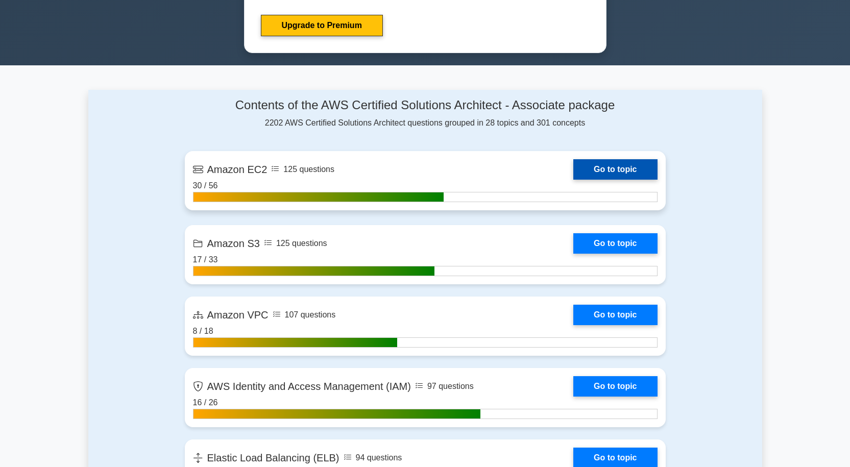
click at [611, 170] on link "Go to topic" at bounding box center [615, 169] width 84 height 20
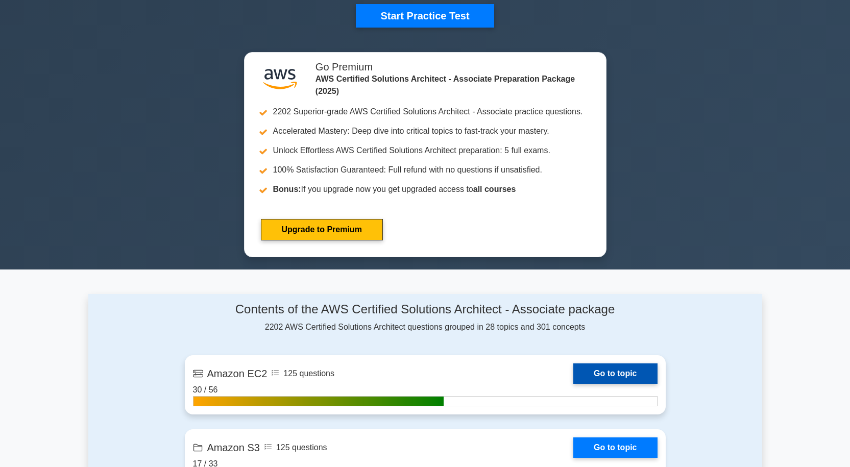
scroll to position [408, 0]
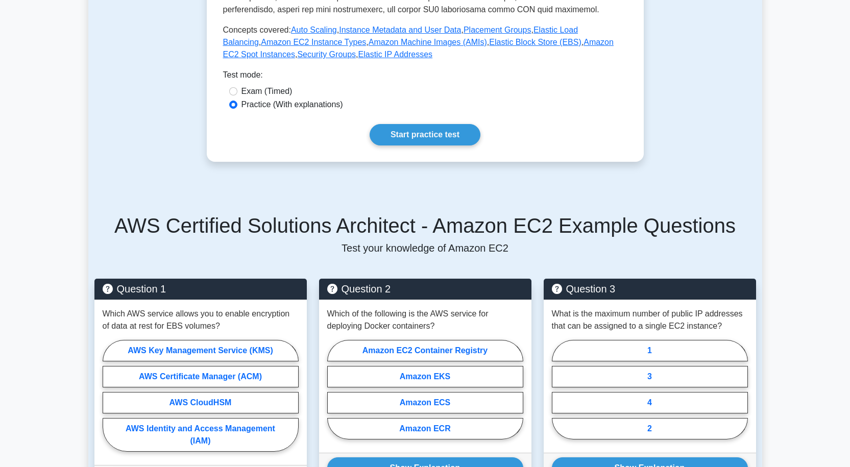
scroll to position [357, 0]
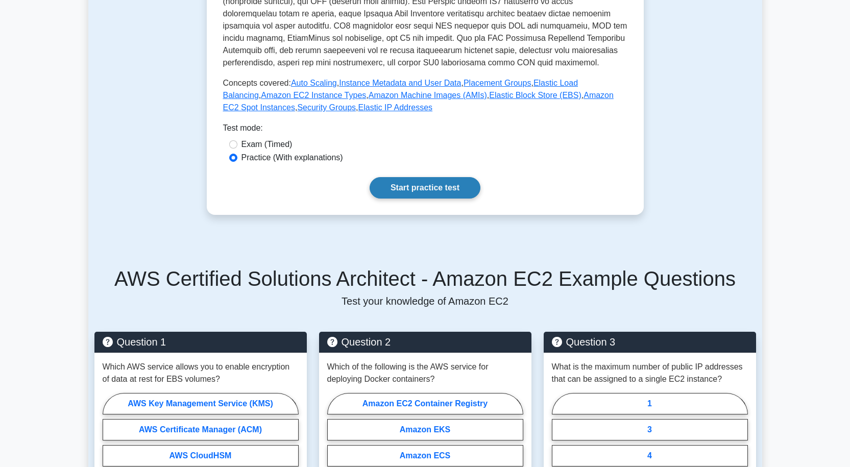
click at [440, 190] on link "Start practice test" at bounding box center [424, 187] width 111 height 21
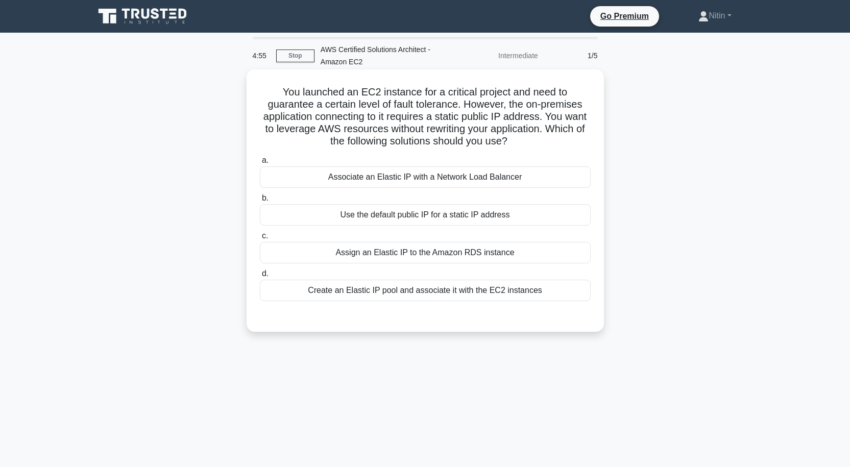
click at [421, 288] on div "Create an Elastic IP pool and associate it with the EC2 instances" at bounding box center [425, 290] width 331 height 21
click at [260, 277] on input "d. Create an Elastic IP pool and associate it with the EC2 instances" at bounding box center [260, 273] width 0 height 7
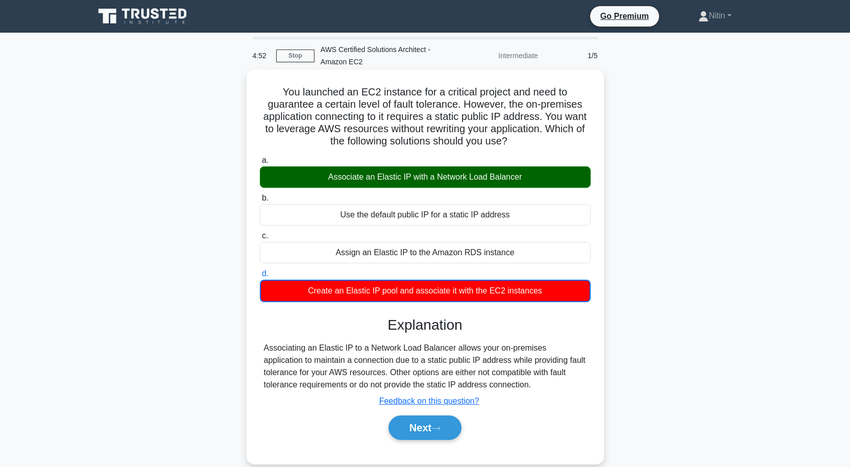
click at [423, 414] on div "Next" at bounding box center [425, 427] width 331 height 33
click at [423, 422] on button "Next" at bounding box center [424, 427] width 73 height 24
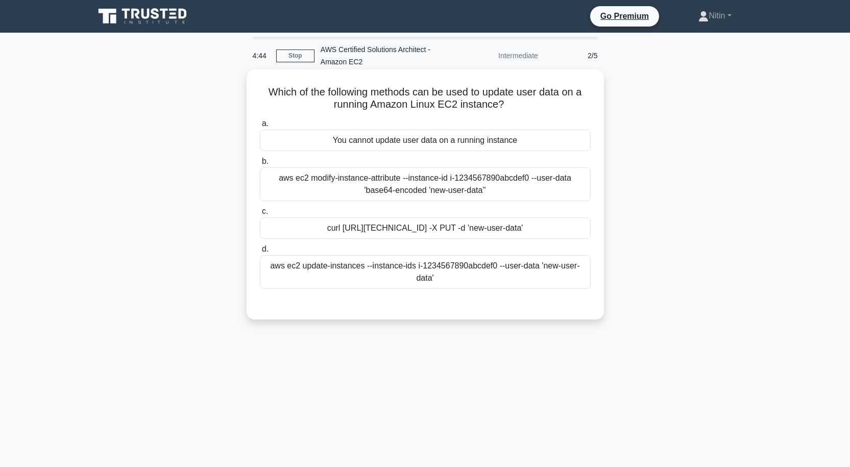
click at [407, 187] on div "aws ec2 modify-instance-attribute --instance-id i-1234567890abcdef0 --user-data…" at bounding box center [425, 184] width 331 height 34
click at [260, 165] on input "b. aws ec2 modify-instance-attribute --instance-id i-1234567890abcdef0 --user-d…" at bounding box center [260, 161] width 0 height 7
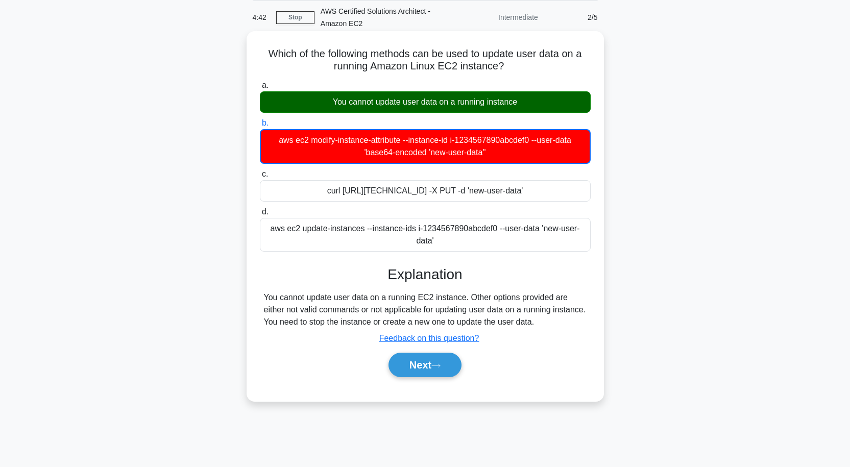
scroll to position [84, 0]
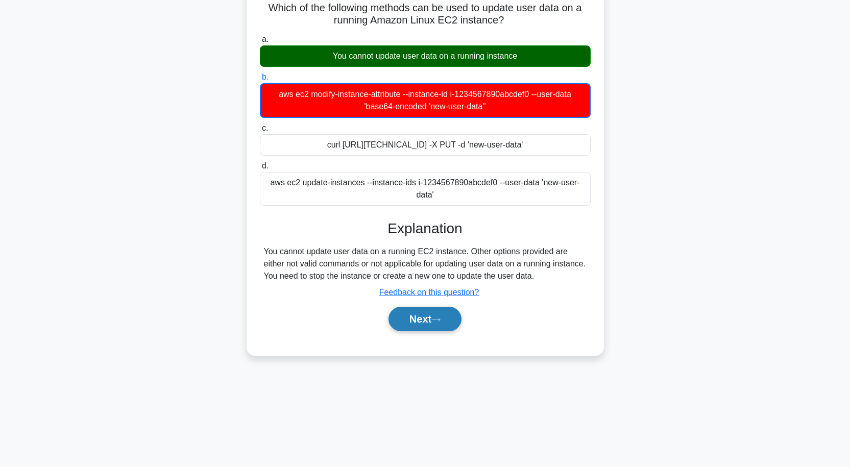
click at [426, 315] on button "Next" at bounding box center [424, 319] width 73 height 24
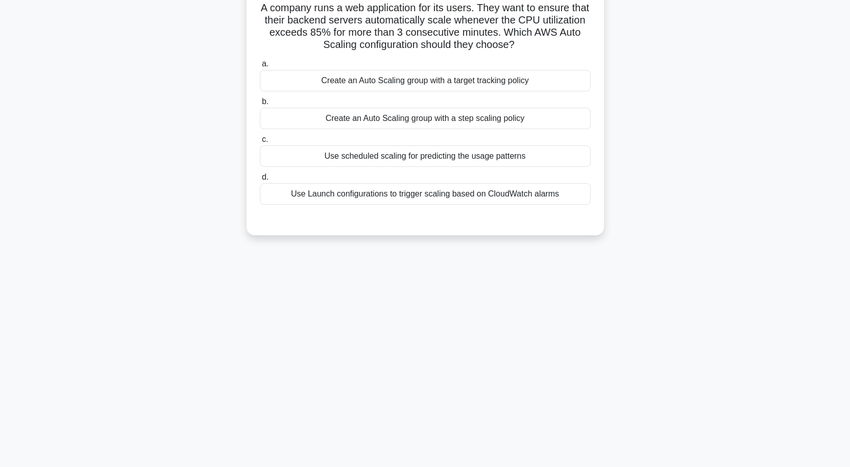
click at [406, 199] on div "Use Launch configurations to trigger scaling based on CloudWatch alarms" at bounding box center [425, 193] width 331 height 21
click at [260, 181] on input "d. Use Launch configurations to trigger scaling based on CloudWatch alarms" at bounding box center [260, 177] width 0 height 7
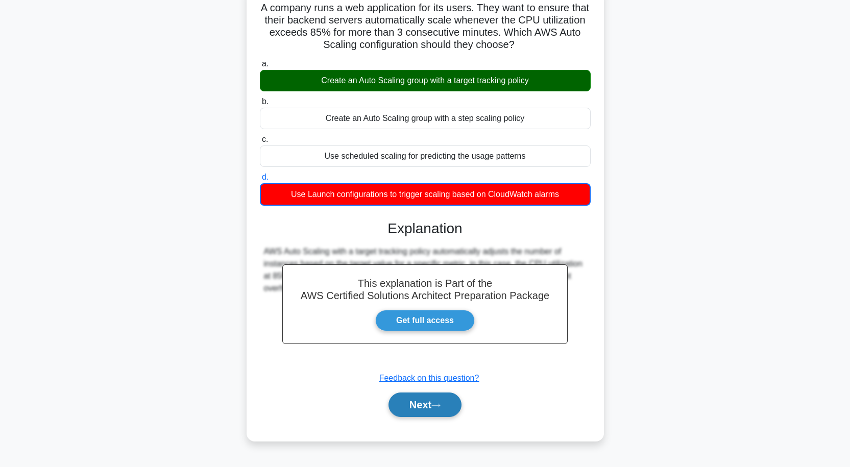
click at [424, 409] on button "Next" at bounding box center [424, 404] width 73 height 24
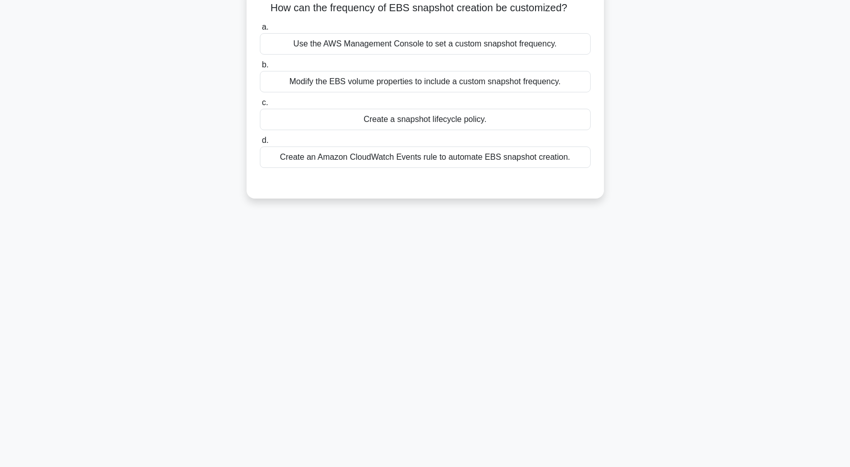
click at [439, 125] on div "Create a snapshot lifecycle policy." at bounding box center [425, 119] width 331 height 21
click at [260, 106] on input "c. Create a snapshot lifecycle policy." at bounding box center [260, 103] width 0 height 7
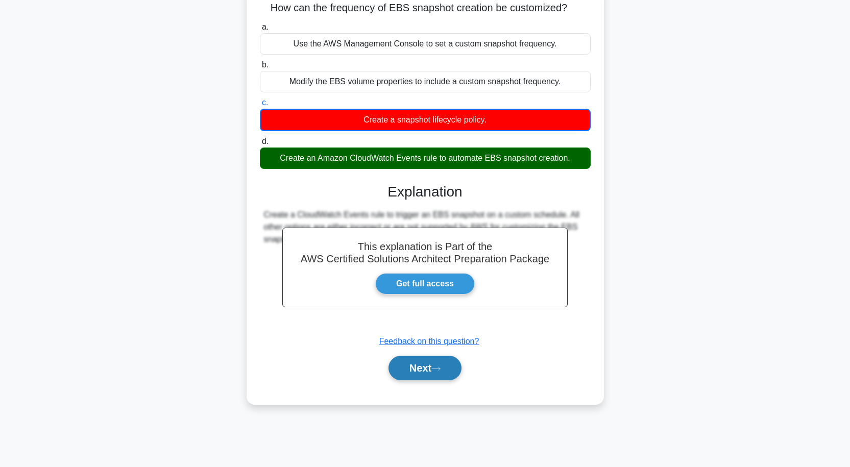
click at [423, 367] on button "Next" at bounding box center [424, 368] width 73 height 24
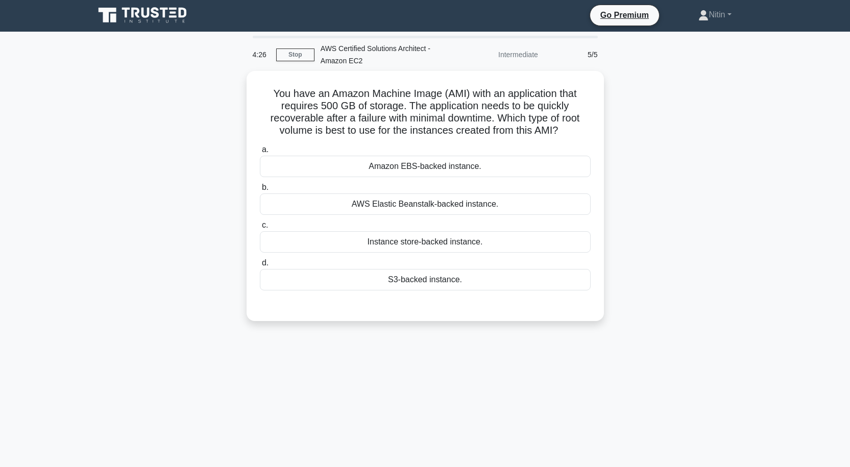
scroll to position [0, 0]
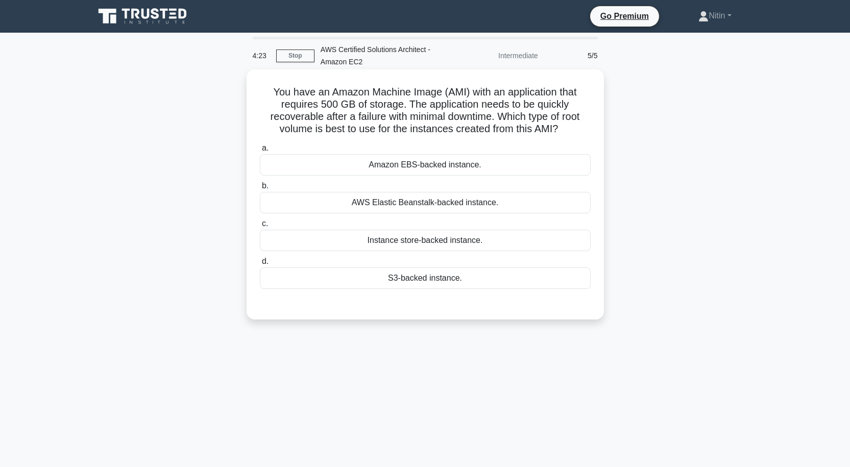
click at [448, 205] on div "AWS Elastic Beanstalk-backed instance." at bounding box center [425, 202] width 331 height 21
click at [260, 189] on input "b. AWS Elastic Beanstalk-backed instance." at bounding box center [260, 186] width 0 height 7
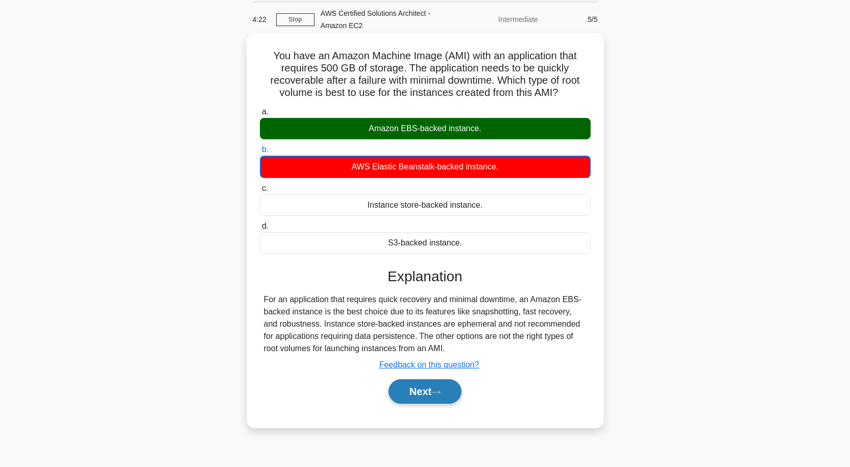
scroll to position [84, 0]
